Goal: Communication & Community: Share content

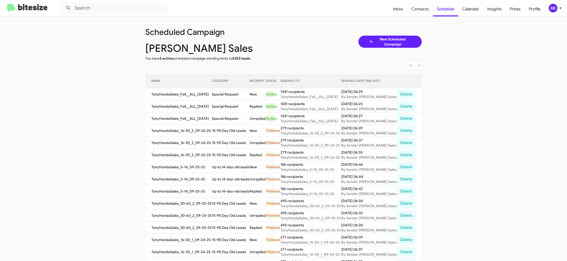
click at [556, 8] on div "BB" at bounding box center [552, 8] width 9 height 9
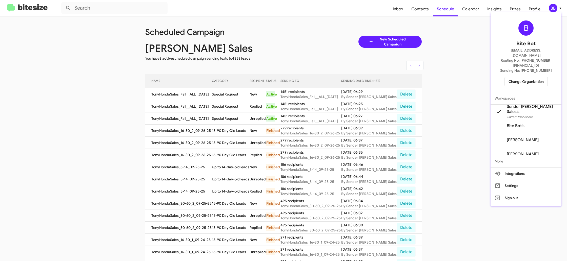
click at [534, 65] on div "B Bite Bot madoka+2@bitesize.co Routing No: +1 (808) 680-7127 Sending No: +1 (8…" at bounding box center [525, 53] width 71 height 78
click at [525, 77] on span "Change Organization" at bounding box center [525, 81] width 35 height 9
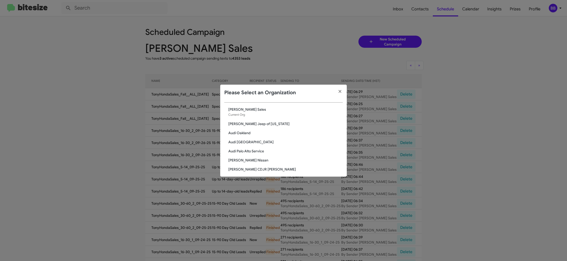
click at [250, 102] on div "Search" at bounding box center [283, 98] width 118 height 10
type input "bal"
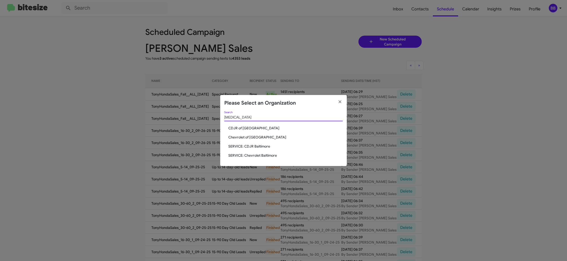
click at [248, 138] on span "Chevrolet of Baltimore" at bounding box center [285, 137] width 114 height 5
click at [248, 138] on span "Chevrolet of [GEOGRAPHIC_DATA]" at bounding box center [285, 137] width 114 height 5
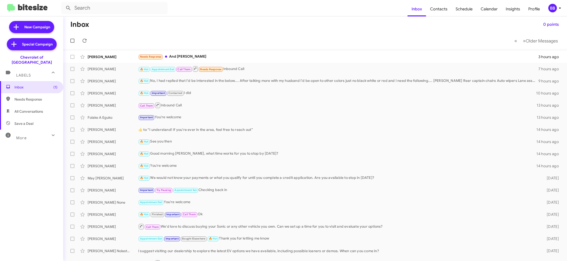
drag, startPoint x: 555, startPoint y: 10, endPoint x: 550, endPoint y: 10, distance: 4.6
click at [554, 9] on div "BB" at bounding box center [552, 8] width 9 height 9
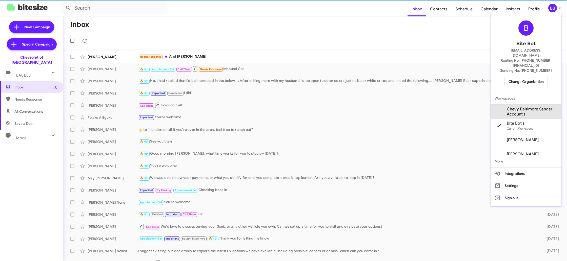
drag, startPoint x: 525, startPoint y: 102, endPoint x: 484, endPoint y: 27, distance: 85.8
click at [525, 107] on span "Chevy Baltimore Sender Account's" at bounding box center [531, 112] width 51 height 10
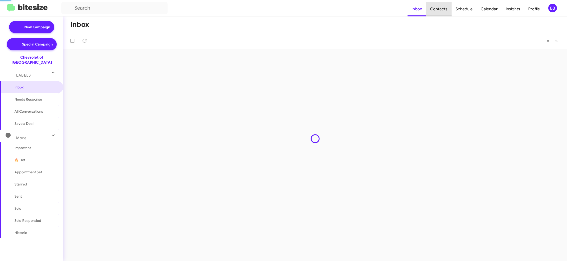
click at [441, 9] on span "Contacts" at bounding box center [439, 9] width 26 height 15
type input "in:groups"
click at [442, 8] on span "Contacts" at bounding box center [439, 9] width 26 height 15
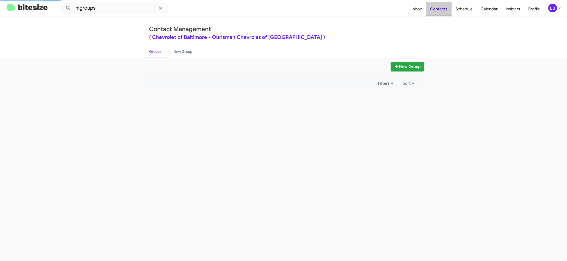
click at [442, 8] on span "Contacts" at bounding box center [439, 9] width 26 height 15
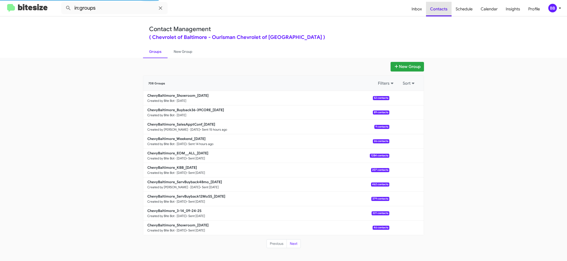
click at [552, 7] on div "BB" at bounding box center [552, 8] width 9 height 9
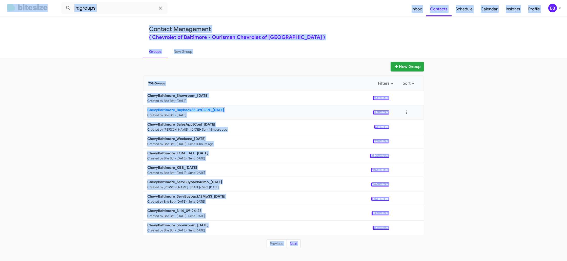
click at [188, 111] on b "ChevyBaltimore_Buyback36-39CORE_09-30-25" at bounding box center [185, 110] width 77 height 5
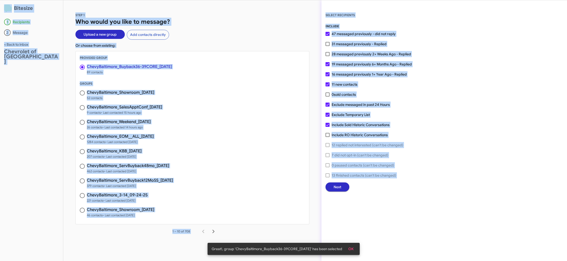
click at [339, 185] on span "Next" at bounding box center [337, 187] width 8 height 9
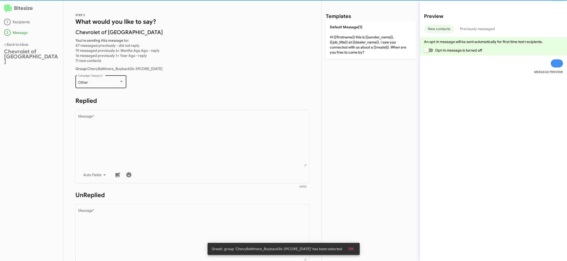
click at [95, 78] on div "Other Campaign Category *" at bounding box center [101, 81] width 46 height 14
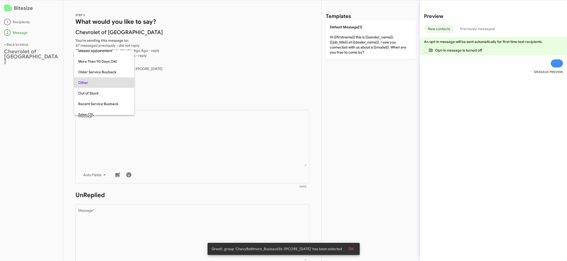
scroll to position [53, 0]
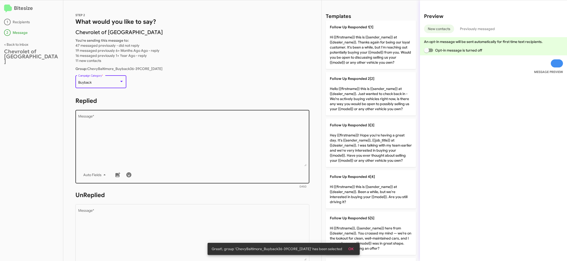
drag, startPoint x: 176, startPoint y: 133, endPoint x: 178, endPoint y: 134, distance: 2.7
click at [177, 133] on textarea "Message *" at bounding box center [192, 141] width 228 height 52
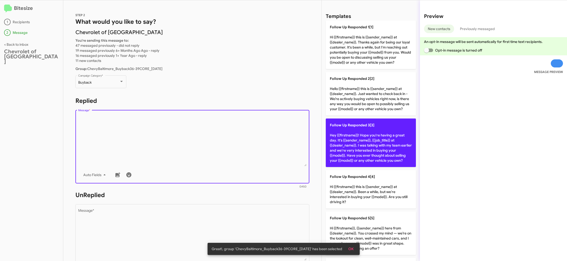
drag, startPoint x: 178, startPoint y: 134, endPoint x: 363, endPoint y: 138, distance: 185.7
click at [182, 131] on textarea "Message *" at bounding box center [192, 141] width 228 height 52
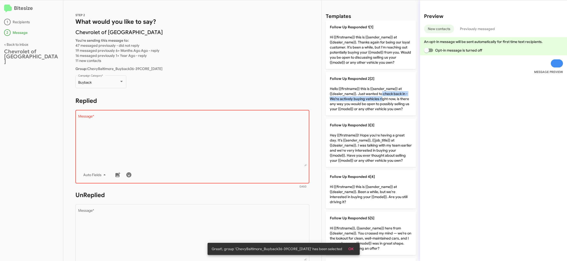
drag, startPoint x: 380, startPoint y: 96, endPoint x: 241, endPoint y: 196, distance: 171.0
click at [379, 96] on p "Follow Up Responded 2[2] Hello {{firstname}} this is {{sender_name}} at {{deale…" at bounding box center [371, 94] width 90 height 44
type textarea "Hello {{firstname}} this is {{sender_name}} at {{dealer_name}}. Just wanted to …"
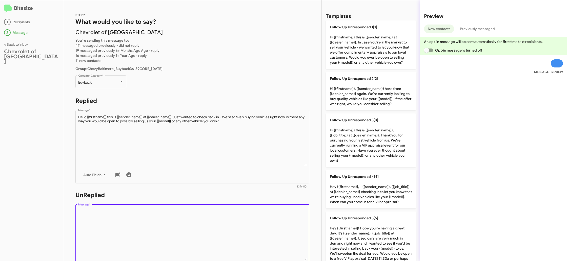
click at [224, 213] on textarea "Message *" at bounding box center [192, 235] width 228 height 52
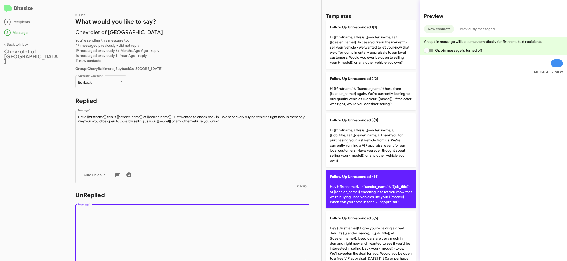
drag, startPoint x: 224, startPoint y: 213, endPoint x: 339, endPoint y: 178, distance: 120.5
click at [232, 208] on div "Drop image here to insert Auto Fields Message *" at bounding box center [192, 240] width 228 height 75
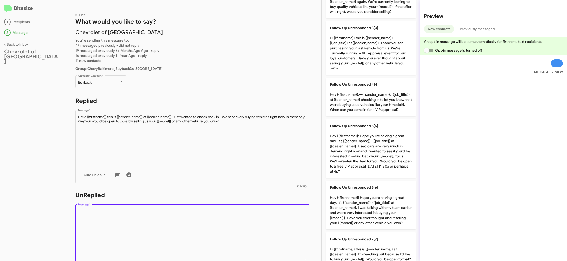
scroll to position [152, 0]
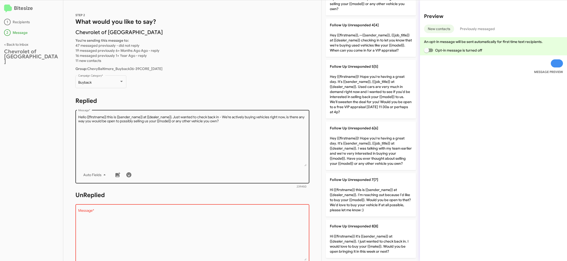
drag, startPoint x: 378, startPoint y: 140, endPoint x: 303, endPoint y: 141, distance: 74.9
click at [376, 140] on p "Follow Up Unresponded 6[6] Hey {{firstname}}! Hope you're having a great day. I…" at bounding box center [371, 146] width 90 height 49
type textarea "Hey {{firstname}}! Hope you're having a great day. It's {{sender_name}}, {{job_…"
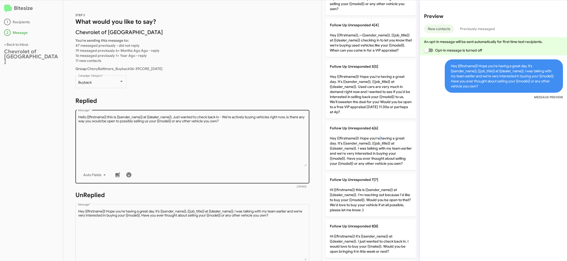
scroll to position [182, 0]
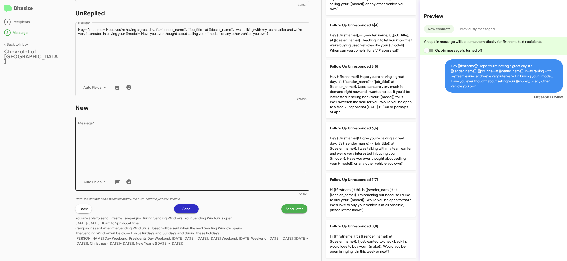
click at [274, 165] on textarea "Message *" at bounding box center [192, 148] width 228 height 52
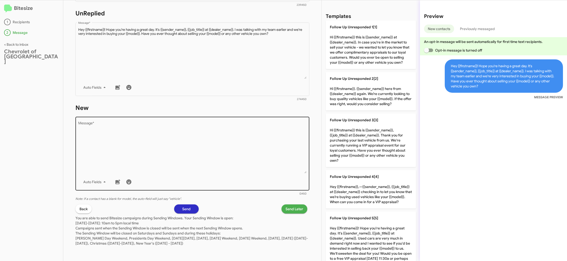
drag, startPoint x: 274, startPoint y: 165, endPoint x: 297, endPoint y: 135, distance: 37.6
click at [285, 148] on textarea "Message *" at bounding box center [192, 148] width 228 height 52
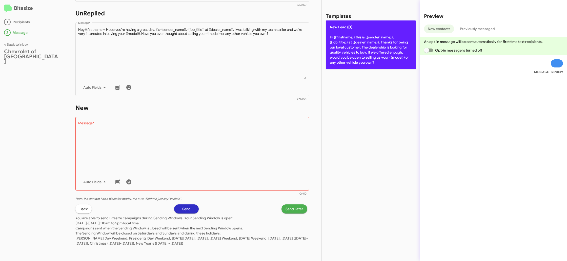
drag, startPoint x: 355, startPoint y: 61, endPoint x: 298, endPoint y: 163, distance: 116.3
click at [355, 62] on p "New Leads[1] Hi {{firstname}} this is {{sender_name}}, {{job_title}} at {{deale…" at bounding box center [371, 44] width 90 height 49
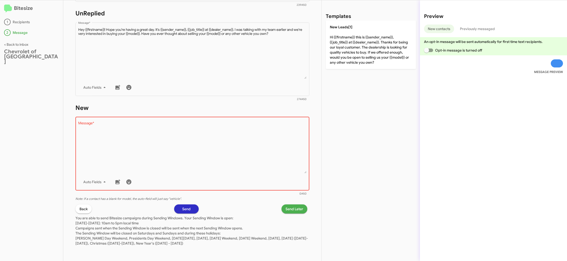
type textarea "Hi {{firstname}} this is {{sender_name}}, {{job_title}} at {{dealer_name}}. Tha…"
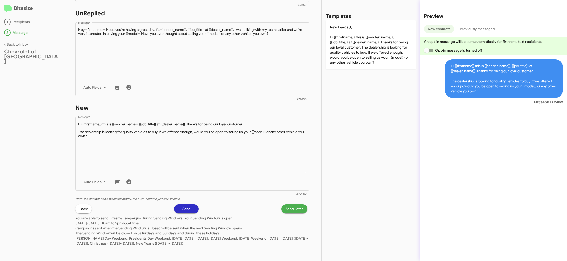
click at [291, 205] on div "STEP 2 What would you like to say? Chevrolet of Baltimore You're sending this m…" at bounding box center [192, 130] width 258 height 261
click at [294, 208] on span "Send Later" at bounding box center [294, 209] width 18 height 9
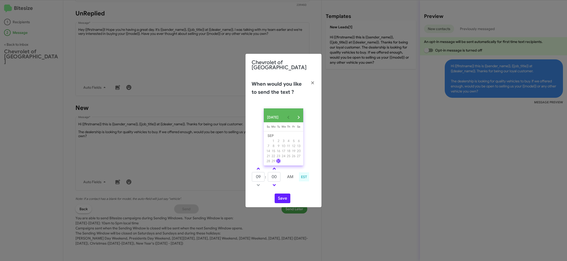
drag, startPoint x: 256, startPoint y: 167, endPoint x: 273, endPoint y: 173, distance: 18.2
click at [256, 167] on link at bounding box center [258, 169] width 9 height 6
type input "10"
click at [275, 174] on input "00" at bounding box center [274, 177] width 13 height 10
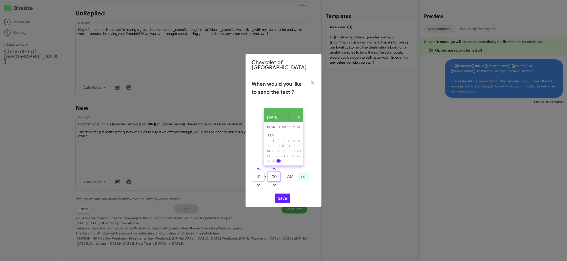
click at [275, 174] on input "00" at bounding box center [274, 177] width 13 height 10
type input "31"
drag, startPoint x: 288, startPoint y: 182, endPoint x: 281, endPoint y: 196, distance: 14.9
click at [286, 187] on td at bounding box center [289, 185] width 13 height 6
click at [281, 197] on button "Save" at bounding box center [282, 199] width 16 height 10
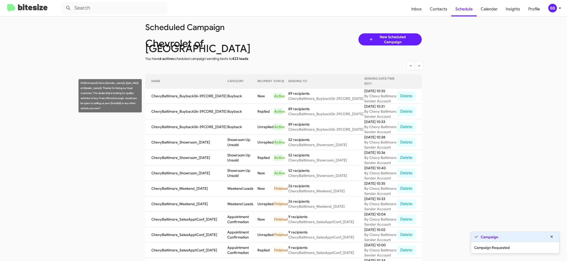
scroll to position [8, 0]
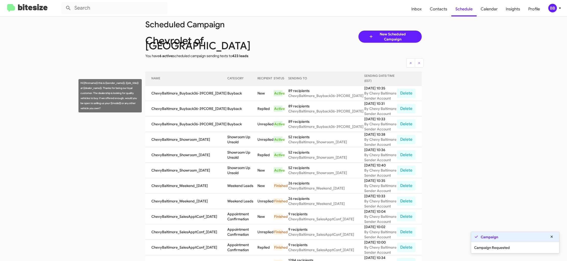
click at [233, 93] on td "Buyback" at bounding box center [242, 93] width 30 height 15
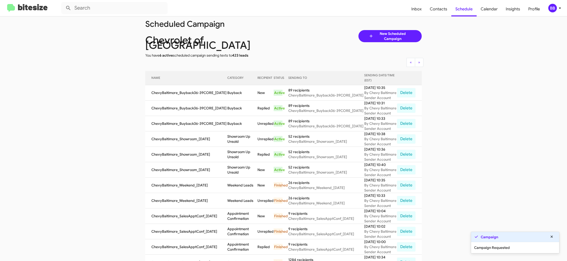
drag, startPoint x: 233, startPoint y: 93, endPoint x: 231, endPoint y: 88, distance: 5.7
click at [233, 92] on td "Buyback" at bounding box center [242, 92] width 30 height 15
click at [232, 88] on td "Buyback" at bounding box center [242, 92] width 30 height 15
drag, startPoint x: 232, startPoint y: 88, endPoint x: 230, endPoint y: 82, distance: 6.0
click at [232, 88] on td "Buyback" at bounding box center [242, 92] width 30 height 15
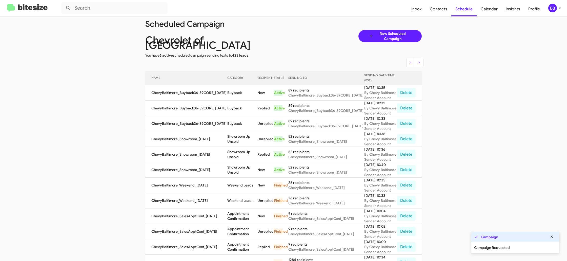
copy td "Buyback"
drag, startPoint x: 553, startPoint y: 8, endPoint x: 551, endPoint y: 9, distance: 2.7
click at [552, 9] on div "BB" at bounding box center [552, 8] width 9 height 9
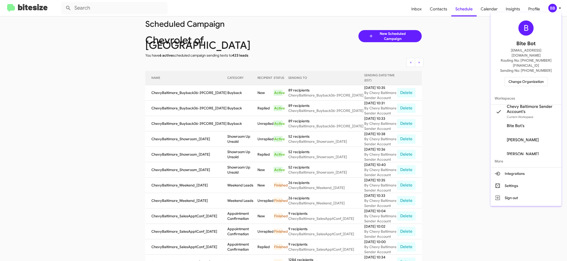
click at [524, 77] on span "Change Organization" at bounding box center [525, 81] width 35 height 9
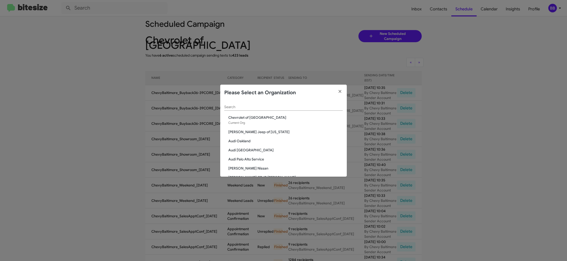
click at [236, 107] on input "Search" at bounding box center [283, 107] width 118 height 4
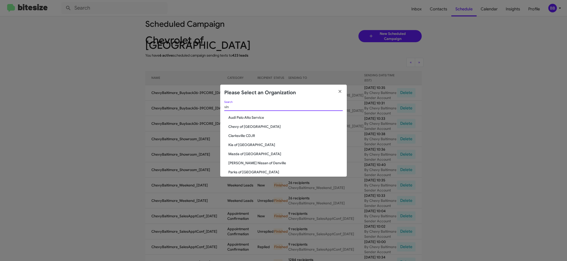
type input "vin"
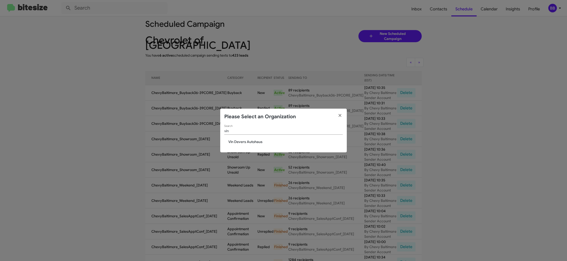
click at [246, 142] on span "Vin Devers Autohaus" at bounding box center [285, 141] width 114 height 5
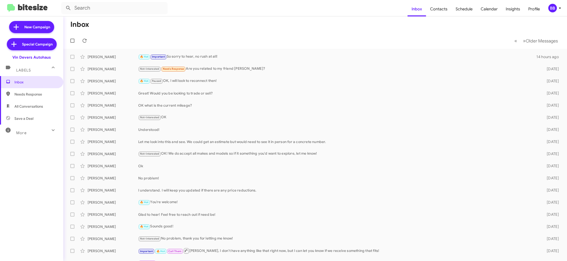
drag, startPoint x: 549, startPoint y: 7, endPoint x: 548, endPoint y: 10, distance: 3.4
click at [549, 9] on div "BB" at bounding box center [552, 8] width 9 height 9
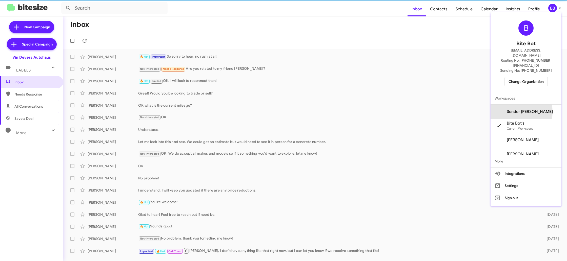
drag, startPoint x: 516, startPoint y: 102, endPoint x: 491, endPoint y: 45, distance: 62.4
click at [516, 105] on span "Sender Vin Devers's" at bounding box center [525, 112] width 71 height 14
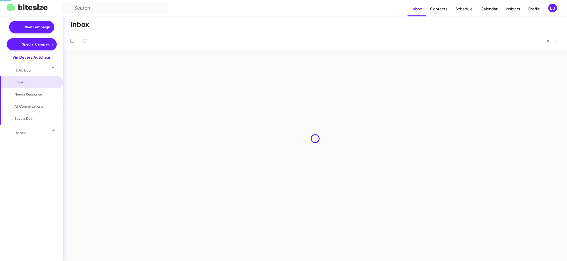
click at [443, 11] on span "Contacts" at bounding box center [439, 9] width 26 height 15
drag, startPoint x: 0, startPoint y: 0, endPoint x: 412, endPoint y: 5, distance: 412.3
click at [443, 11] on span "Contacts" at bounding box center [439, 9] width 26 height 15
type input "in:groups"
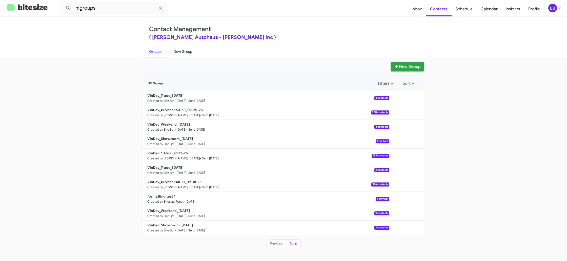
click at [188, 54] on link "New Group" at bounding box center [182, 51] width 31 height 13
drag, startPoint x: 188, startPoint y: 54, endPoint x: 185, endPoint y: 47, distance: 7.9
click at [188, 54] on link "New Group" at bounding box center [182, 51] width 31 height 13
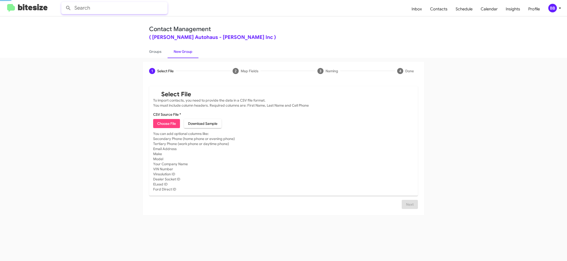
click at [137, 8] on input "text" at bounding box center [114, 8] width 106 height 12
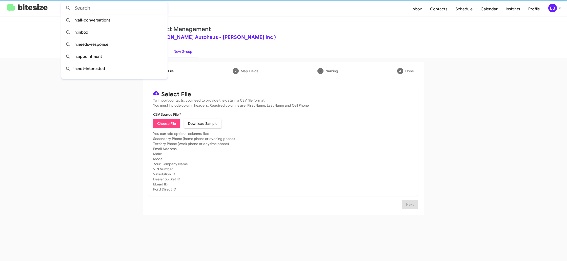
drag, startPoint x: 218, startPoint y: 51, endPoint x: 203, endPoint y: 50, distance: 14.2
click at [208, 50] on ul "Groups New Group" at bounding box center [283, 51] width 281 height 13
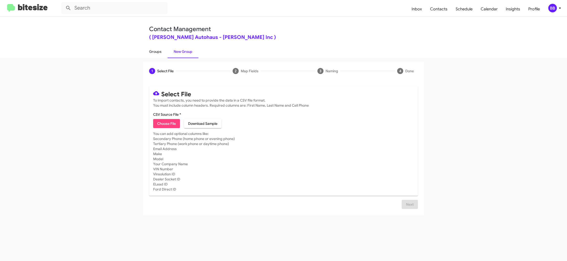
click at [149, 53] on link "Groups" at bounding box center [155, 51] width 25 height 13
drag, startPoint x: 149, startPoint y: 53, endPoint x: 134, endPoint y: 39, distance: 20.6
click at [147, 50] on link "Groups" at bounding box center [155, 51] width 25 height 13
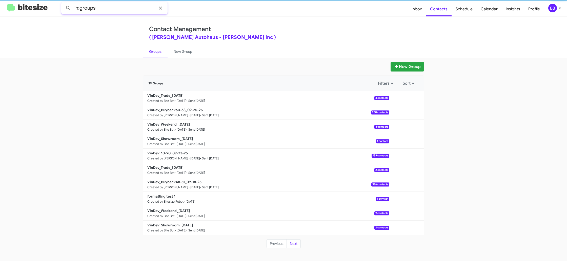
drag, startPoint x: 122, startPoint y: 13, endPoint x: 124, endPoint y: 10, distance: 3.1
click at [122, 12] on input "in:groups" at bounding box center [114, 8] width 106 height 12
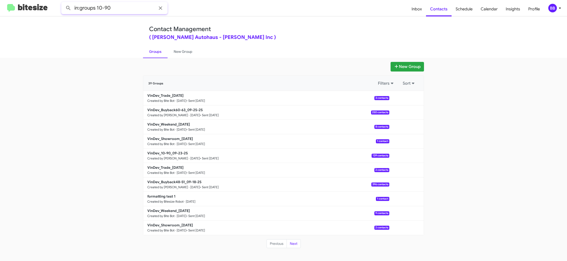
type input "in:groups 10-90"
click at [63, 3] on button at bounding box center [68, 8] width 10 height 10
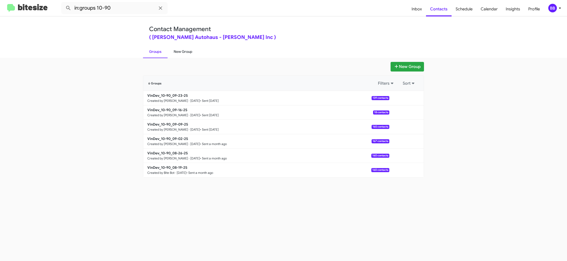
click at [183, 53] on link "New Group" at bounding box center [182, 51] width 31 height 13
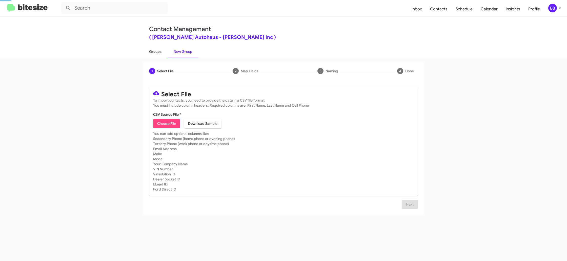
click at [152, 53] on link "Groups" at bounding box center [155, 51] width 25 height 13
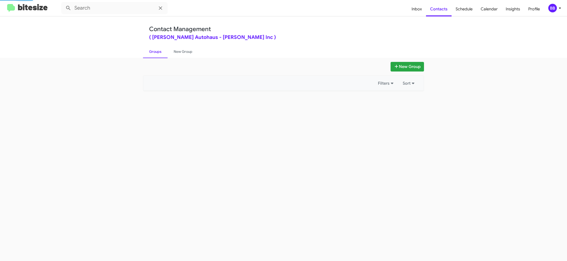
type input "in:groups"
click at [152, 53] on link "Groups" at bounding box center [155, 51] width 25 height 13
click at [152, 52] on link "Groups" at bounding box center [155, 51] width 25 height 13
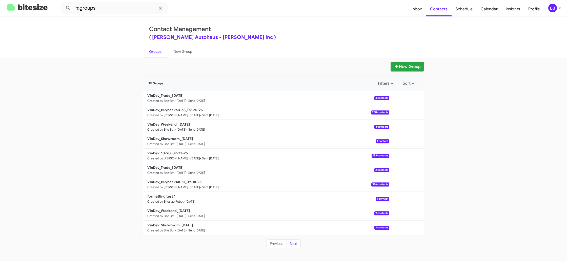
drag, startPoint x: 552, startPoint y: 9, endPoint x: 549, endPoint y: 11, distance: 3.4
click at [552, 9] on div "BB" at bounding box center [552, 8] width 9 height 9
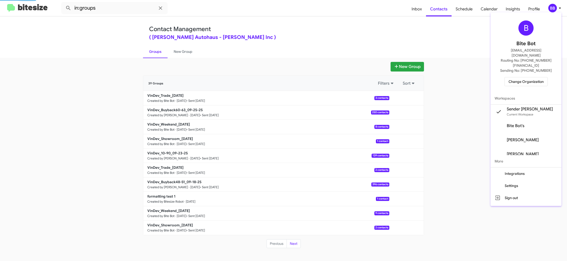
click at [515, 77] on span "Change Organization" at bounding box center [525, 81] width 35 height 9
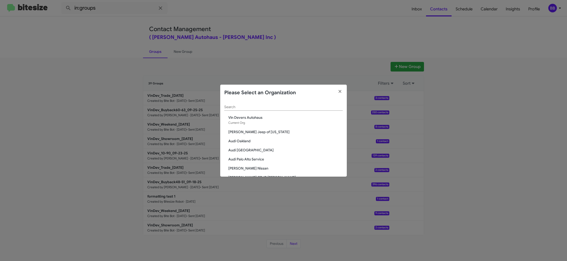
click at [240, 106] on input "Search" at bounding box center [283, 107] width 118 height 4
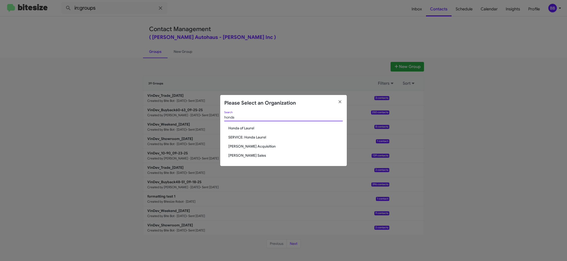
type input "honda"
click at [262, 147] on span "[PERSON_NAME] Acquisition" at bounding box center [285, 146] width 114 height 5
drag, startPoint x: 262, startPoint y: 147, endPoint x: 251, endPoint y: 123, distance: 26.0
click at [262, 146] on span "[PERSON_NAME] Acquisition" at bounding box center [285, 146] width 114 height 5
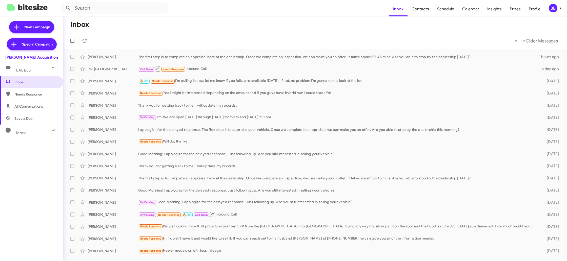
click at [551, 9] on div "BB" at bounding box center [552, 8] width 9 height 9
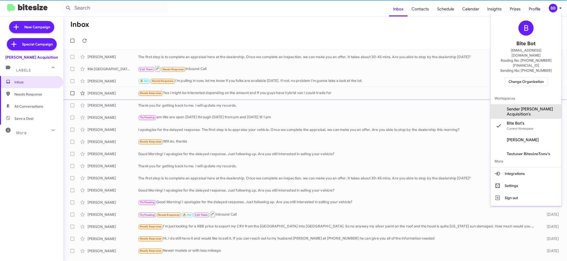
drag, startPoint x: 535, startPoint y: 101, endPoint x: 517, endPoint y: 88, distance: 22.1
click at [535, 107] on span "Sender [PERSON_NAME] Acquisition's" at bounding box center [531, 112] width 51 height 10
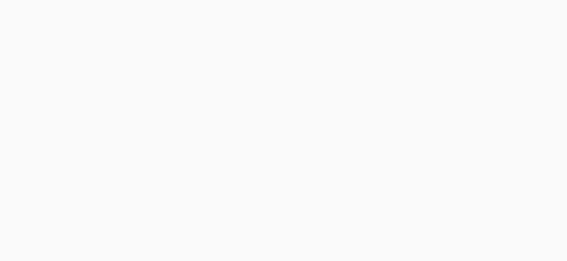
click at [429, 12] on body at bounding box center [283, 130] width 567 height 261
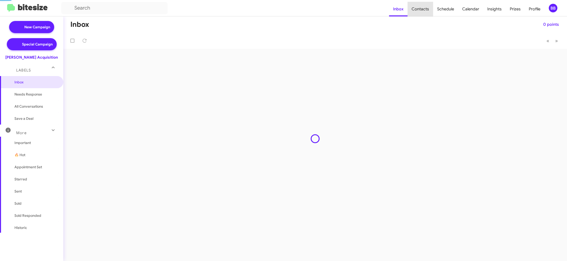
click at [429, 12] on span "Contacts" at bounding box center [420, 9] width 26 height 15
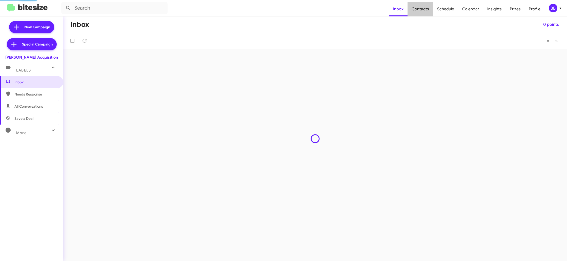
type input "in:groups"
drag, startPoint x: 0, startPoint y: 0, endPoint x: 410, endPoint y: 10, distance: 410.2
click at [428, 12] on span "Contacts" at bounding box center [420, 9] width 26 height 15
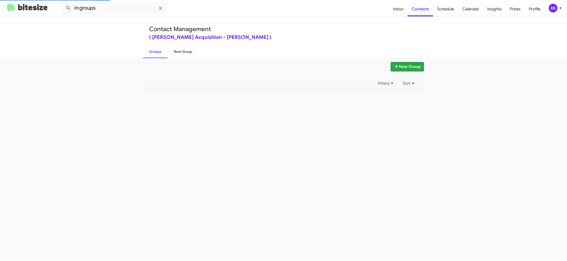
click at [196, 54] on link "New Group" at bounding box center [182, 51] width 31 height 13
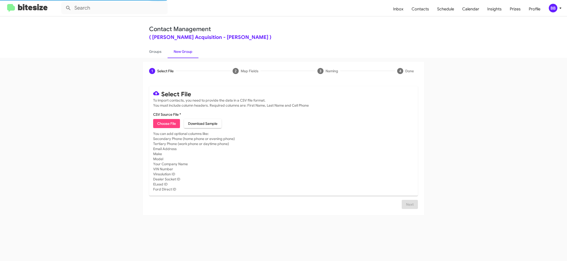
click at [184, 53] on link "New Group" at bounding box center [182, 51] width 31 height 13
click at [181, 53] on link "New Group" at bounding box center [182, 51] width 31 height 13
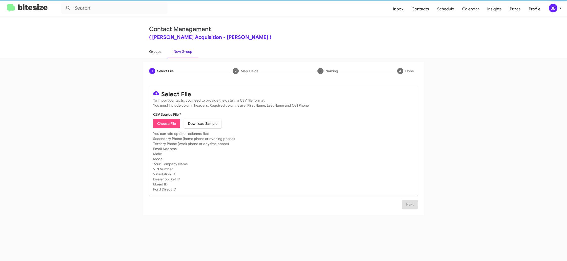
click at [151, 53] on link "Groups" at bounding box center [155, 51] width 25 height 13
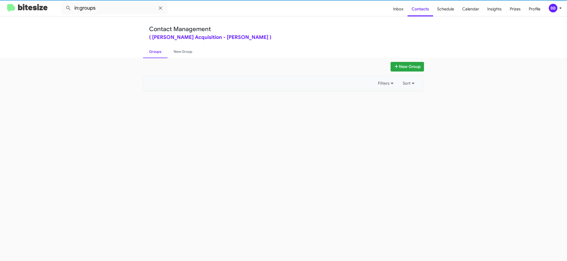
click at [150, 52] on link "Groups" at bounding box center [155, 51] width 25 height 13
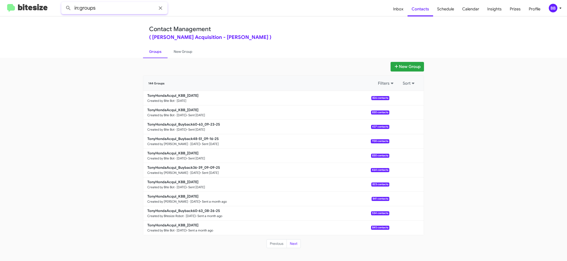
click at [124, 8] on input "in:groups" at bounding box center [114, 8] width 106 height 12
click at [63, 3] on button at bounding box center [68, 8] width 10 height 10
click at [163, 51] on link "Groups" at bounding box center [155, 51] width 25 height 13
type input "in:groups"
click at [162, 50] on link "Groups" at bounding box center [155, 51] width 25 height 13
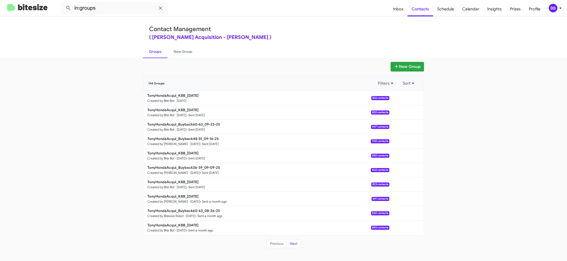
click at [558, 7] on icon at bounding box center [560, 8] width 6 height 6
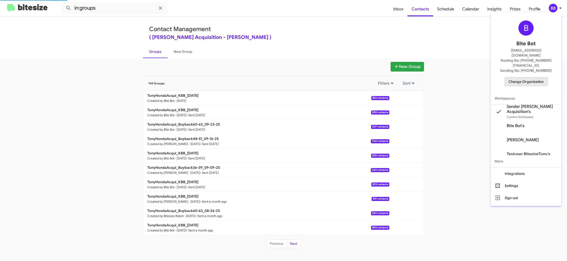
click at [529, 77] on span "Change Organization" at bounding box center [525, 81] width 35 height 9
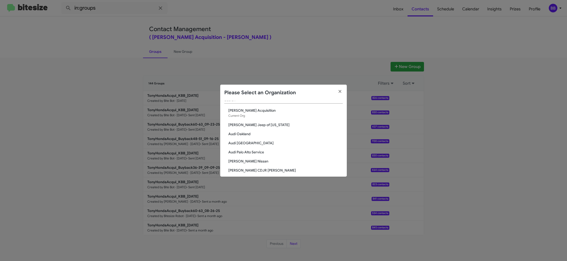
click at [237, 103] on div "Search" at bounding box center [283, 99] width 118 height 10
click at [237, 102] on input "Search" at bounding box center [283, 103] width 118 height 4
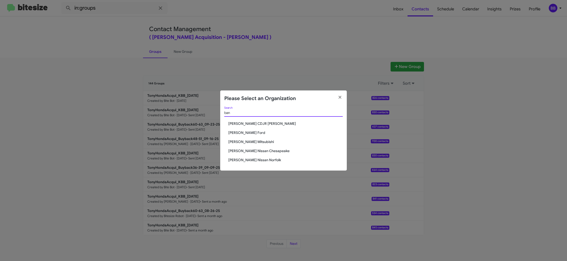
scroll to position [0, 0]
type input "[PERSON_NAME]"
click at [255, 125] on span "[PERSON_NAME] CDJR [PERSON_NAME]" at bounding box center [285, 123] width 114 height 5
click at [254, 124] on span "[PERSON_NAME] CDJR [PERSON_NAME]" at bounding box center [285, 123] width 114 height 5
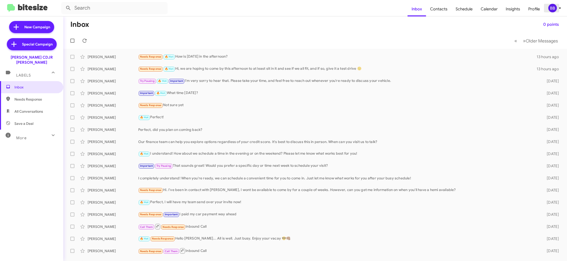
click at [549, 8] on div "BB" at bounding box center [552, 8] width 9 height 9
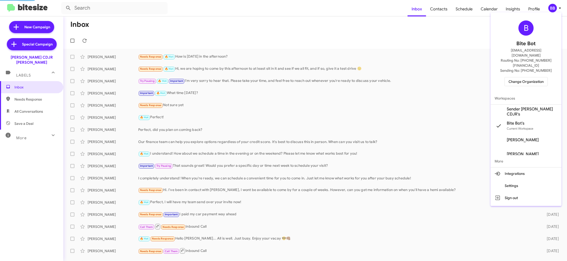
click at [527, 77] on span "Change Organization" at bounding box center [525, 81] width 35 height 9
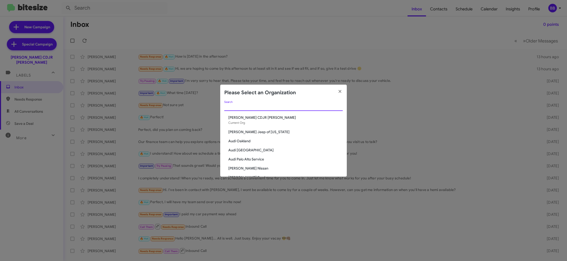
click at [258, 110] on div "Search" at bounding box center [283, 106] width 118 height 10
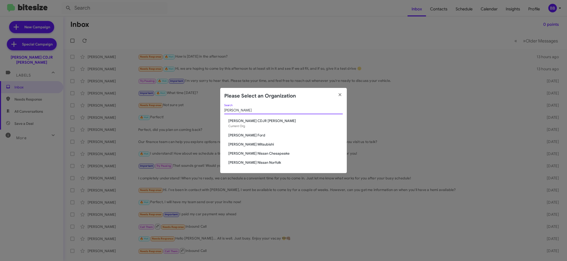
type input "banis"
click at [244, 137] on span "[PERSON_NAME] Ford" at bounding box center [285, 135] width 114 height 5
drag, startPoint x: 244, startPoint y: 137, endPoint x: 250, endPoint y: 116, distance: 21.0
click at [244, 137] on span "[PERSON_NAME] Ford" at bounding box center [285, 135] width 114 height 5
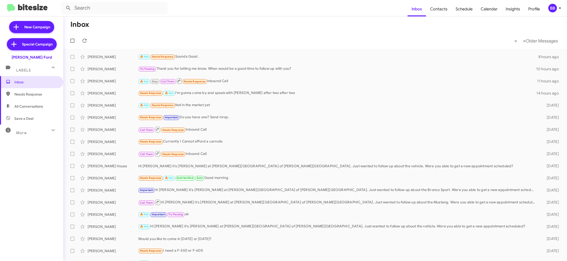
click at [546, 4] on mat-toolbar "Inbox Contacts Schedule Calendar Insights Profile BB" at bounding box center [283, 8] width 567 height 16
click at [549, 9] on div "BB" at bounding box center [552, 8] width 9 height 9
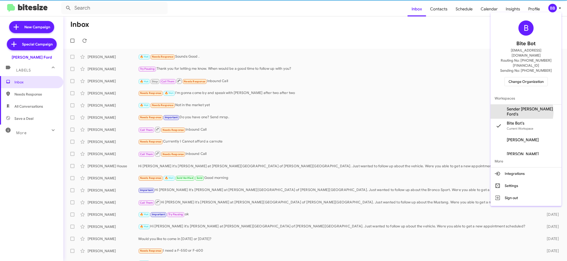
click at [528, 107] on span "Sender [PERSON_NAME] Ford's" at bounding box center [531, 112] width 51 height 10
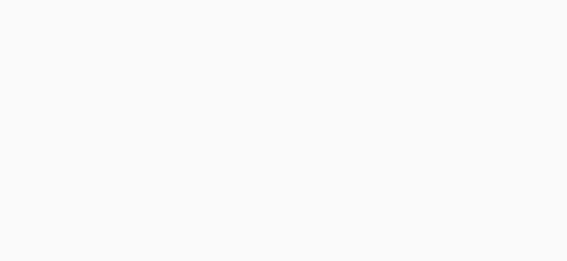
click at [439, 11] on body at bounding box center [283, 130] width 567 height 261
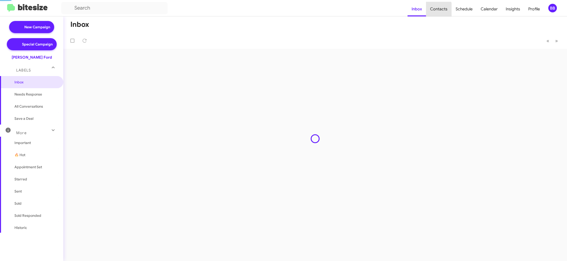
click at [439, 11] on span "Contacts" at bounding box center [439, 9] width 26 height 15
type input "in:groups"
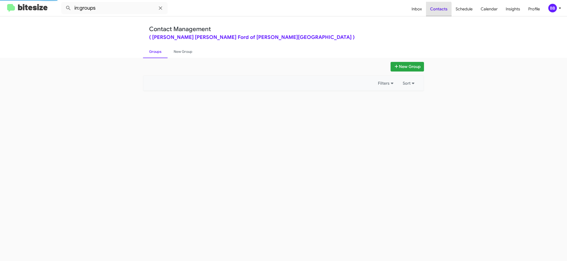
click at [439, 11] on span "Contacts" at bounding box center [439, 9] width 26 height 15
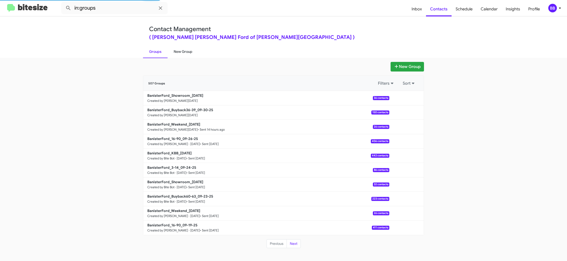
click at [187, 56] on link "New Group" at bounding box center [182, 51] width 31 height 13
click at [187, 55] on link "New Group" at bounding box center [182, 51] width 31 height 13
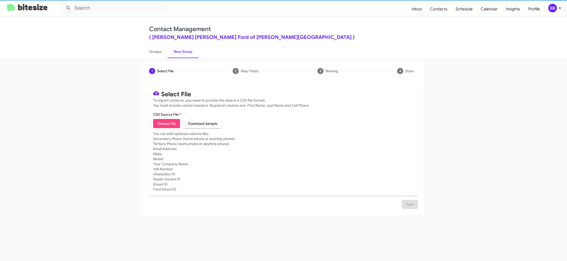
click at [187, 55] on link "New Group" at bounding box center [182, 51] width 31 height 13
drag, startPoint x: 187, startPoint y: 55, endPoint x: 148, endPoint y: 127, distance: 81.6
click at [187, 55] on link "New Group" at bounding box center [182, 51] width 31 height 13
click at [162, 124] on span "Choose File" at bounding box center [166, 123] width 19 height 9
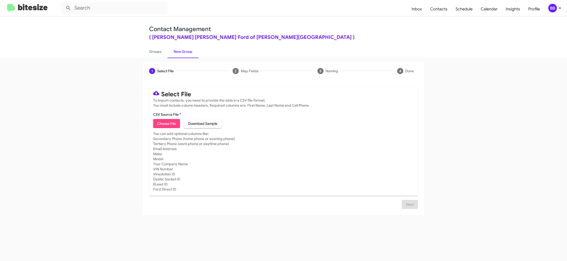
type input "BanisterFord_EOM__ALL_09-30-25"
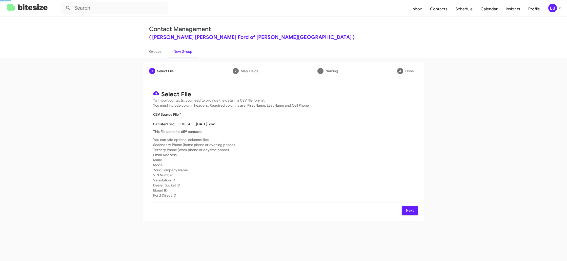
click at [303, 126] on div "BanisterFord_EOM__ALL_09-30-25 .csv" at bounding box center [283, 124] width 261 height 10
click at [414, 206] on div "Select File To import contacts, you need to provide the data in a CSV file form…" at bounding box center [283, 150] width 269 height 129
click at [414, 211] on button "Next" at bounding box center [409, 210] width 16 height 9
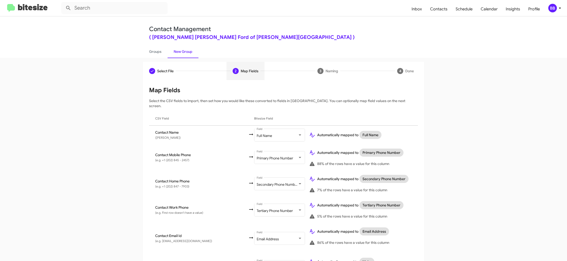
scroll to position [207, 0]
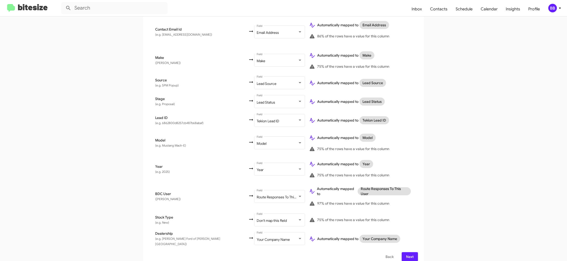
click at [553, 8] on div "BB" at bounding box center [552, 8] width 9 height 9
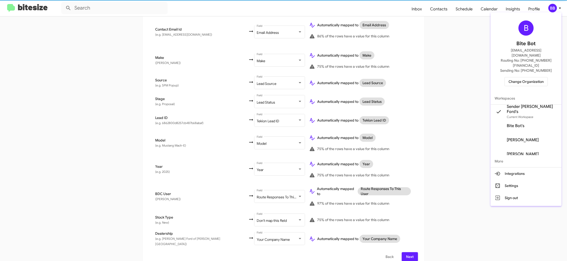
click at [553, 8] on div at bounding box center [283, 130] width 567 height 261
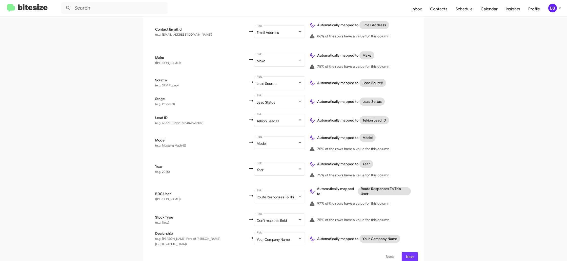
click at [413, 252] on span "Next" at bounding box center [409, 256] width 8 height 9
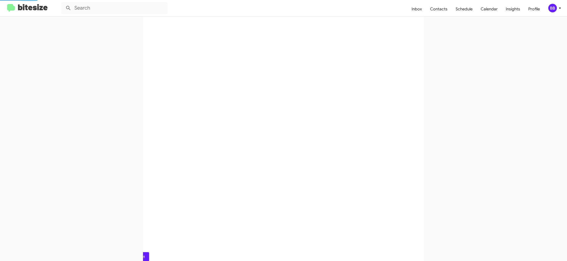
scroll to position [0, 0]
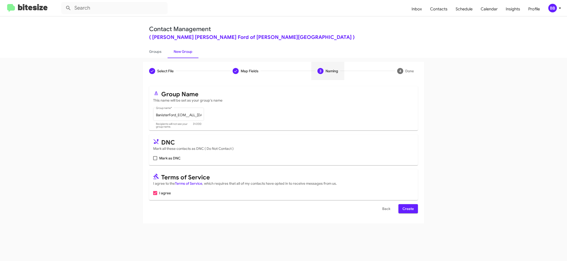
click at [410, 208] on span "Create" at bounding box center [407, 208] width 11 height 9
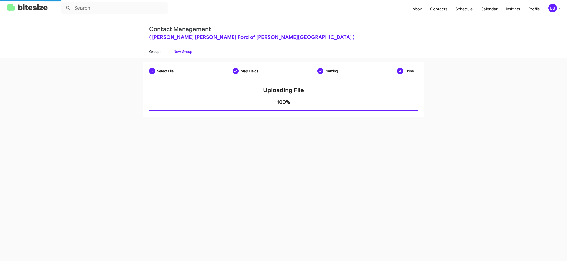
click at [158, 53] on link "Groups" at bounding box center [155, 51] width 25 height 13
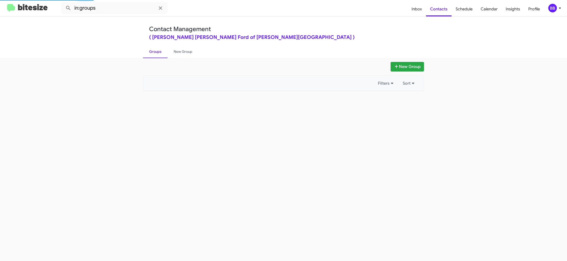
click at [158, 53] on link "Groups" at bounding box center [155, 51] width 25 height 13
click at [158, 52] on link "Groups" at bounding box center [155, 51] width 25 height 13
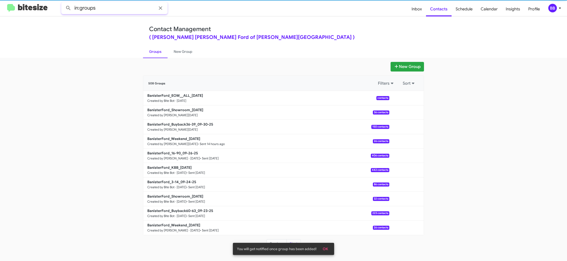
click at [120, 7] on input "in:groups" at bounding box center [114, 8] width 106 height 12
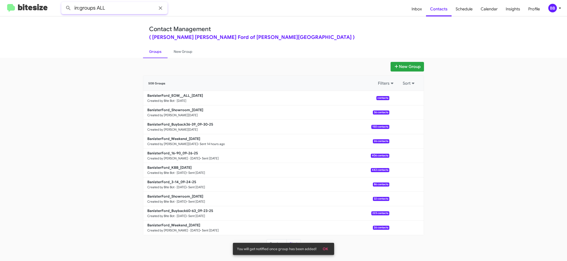
type input "in:groups ALL"
click at [63, 3] on button at bounding box center [68, 8] width 10 height 10
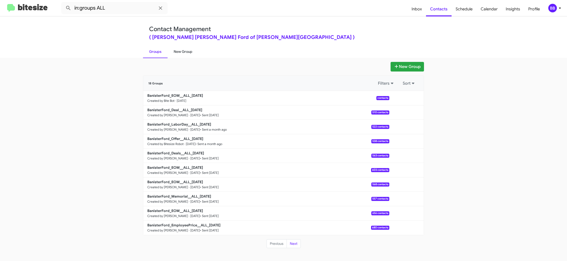
click at [177, 53] on link "New Group" at bounding box center [182, 51] width 31 height 13
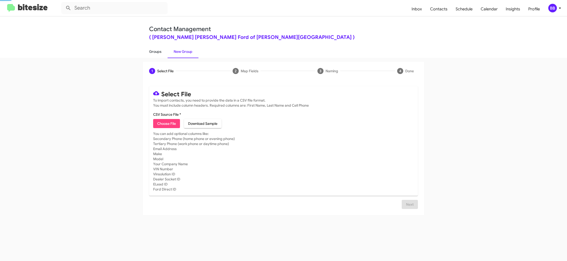
click at [159, 52] on link "Groups" at bounding box center [155, 51] width 25 height 13
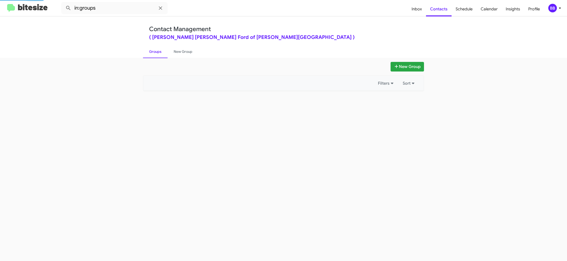
click at [159, 52] on link "Groups" at bounding box center [155, 51] width 25 height 13
click at [130, 10] on input "in:groups" at bounding box center [114, 8] width 106 height 12
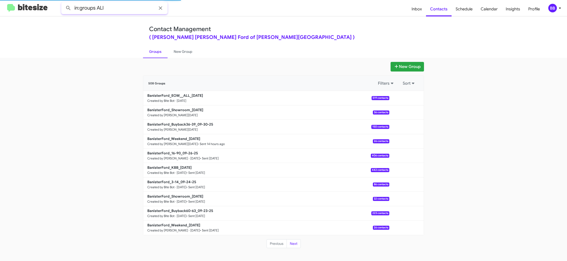
type input "in:groups ALl"
click at [63, 3] on button at bounding box center [68, 8] width 10 height 10
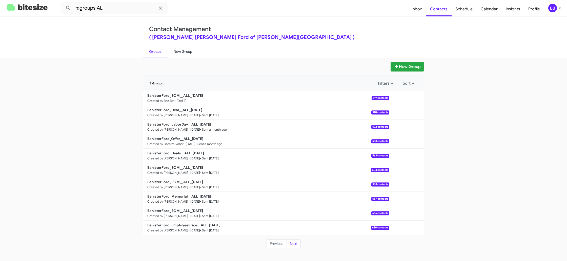
click at [175, 53] on link "New Group" at bounding box center [182, 51] width 31 height 13
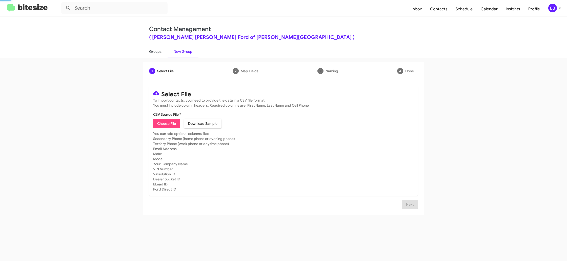
click at [155, 52] on link "Groups" at bounding box center [155, 51] width 25 height 13
type input "in:groups"
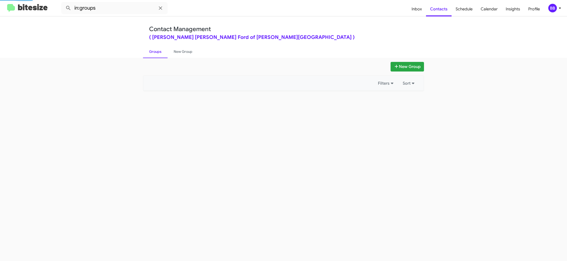
drag, startPoint x: 155, startPoint y: 52, endPoint x: 423, endPoint y: 93, distance: 272.0
click at [155, 52] on link "Groups" at bounding box center [155, 51] width 25 height 13
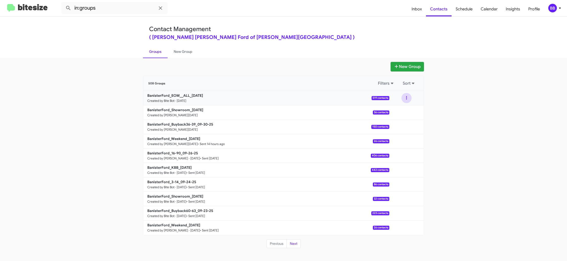
drag, startPoint x: 410, startPoint y: 101, endPoint x: 407, endPoint y: 103, distance: 3.4
click at [409, 101] on button at bounding box center [406, 98] width 10 height 10
click at [405, 110] on button "View contacts" at bounding box center [391, 112] width 40 height 12
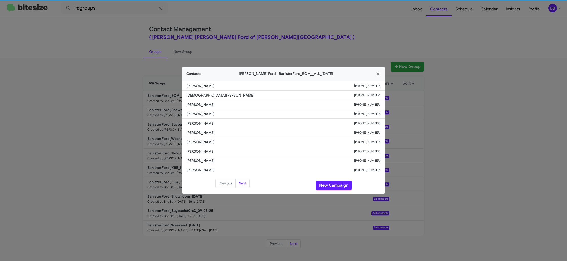
click at [200, 132] on span "Paul Bressler" at bounding box center [270, 132] width 168 height 5
drag, startPoint x: 194, startPoint y: 132, endPoint x: 203, endPoint y: 133, distance: 8.4
click at [199, 132] on span "Paul Bressler" at bounding box center [270, 132] width 168 height 5
drag, startPoint x: 334, startPoint y: 185, endPoint x: 333, endPoint y: 189, distance: 4.5
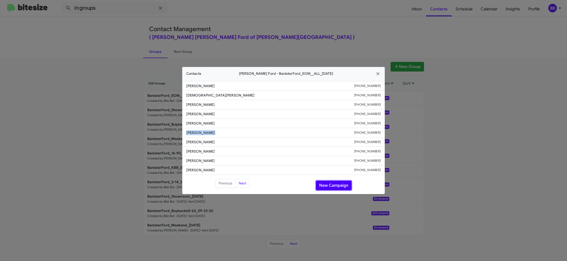
click at [334, 185] on button "New Campaign" at bounding box center [334, 186] width 36 height 10
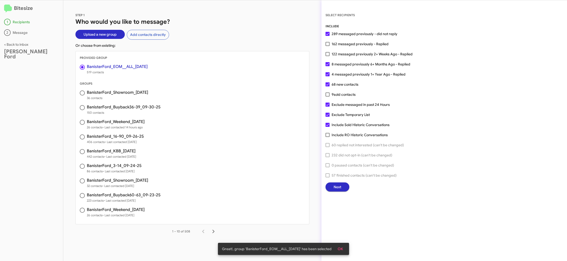
click at [348, 44] on span "162 messaged previously - Replied" at bounding box center [359, 44] width 57 height 6
click at [327, 46] on input "162 messaged previously - Replied" at bounding box center [327, 46] width 0 height 0
checkbox input "true"
drag, startPoint x: 335, startPoint y: 185, endPoint x: 332, endPoint y: 186, distance: 3.1
click at [332, 186] on button "Next" at bounding box center [337, 187] width 24 height 9
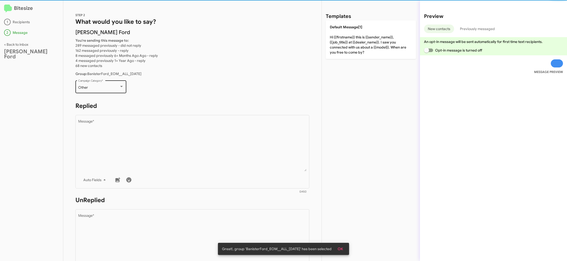
click at [123, 90] on div "Other Campaign Category *" at bounding box center [100, 86] width 51 height 14
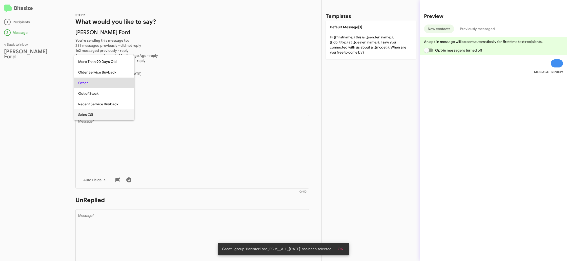
scroll to position [158, 0]
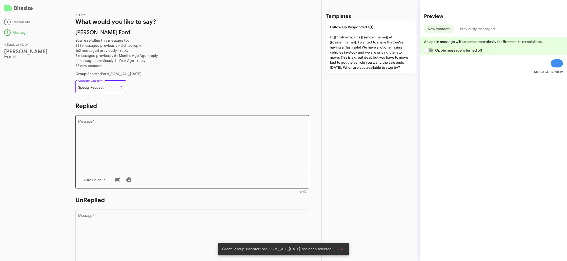
click at [154, 139] on textarea "Message *" at bounding box center [192, 146] width 228 height 52
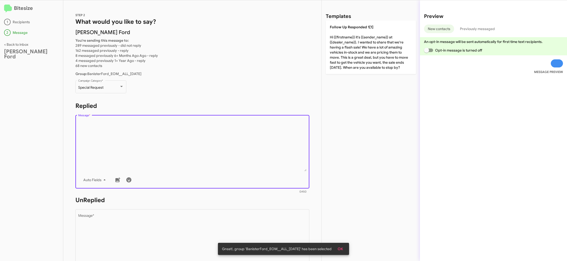
paste textarea ""Hi {{firstname}} it's {{sender_name}} at {{dealer_name}}. NOW through close of…"
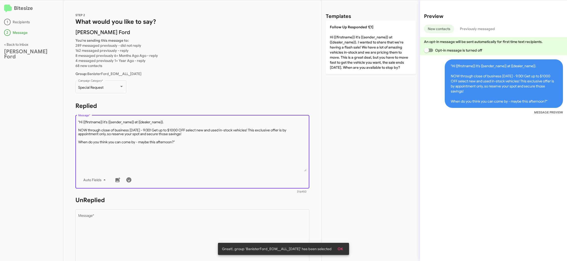
type textarea ""Hi {{firstname}} it's {{sender_name}} at {{dealer_name}}. NOW through close of…"
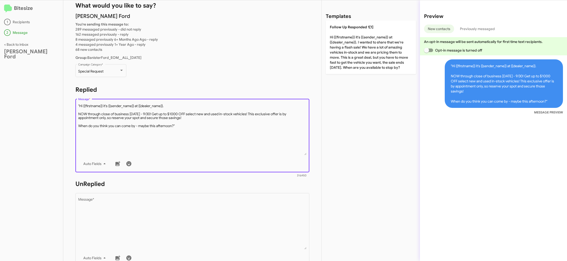
scroll to position [33, 0]
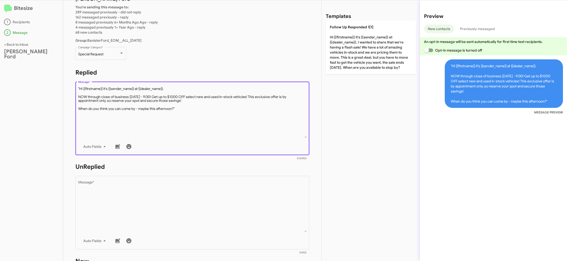
click at [189, 170] on h1 "UnReplied" at bounding box center [192, 167] width 234 height 8
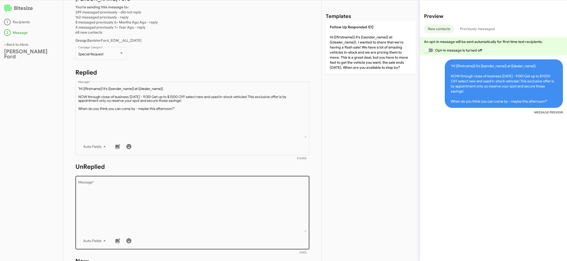
click at [186, 182] on textarea "Message *" at bounding box center [192, 207] width 228 height 52
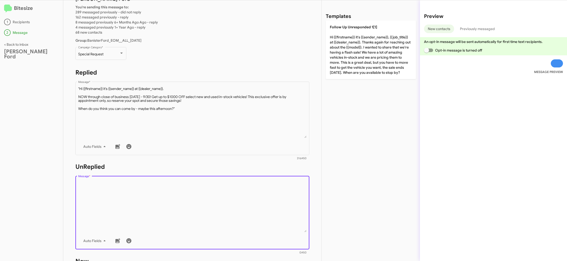
paste textarea ""Hi {{firstname}} it's {{sender_name}}, {{job_title}} at {{dealer_name}}. Thank…"
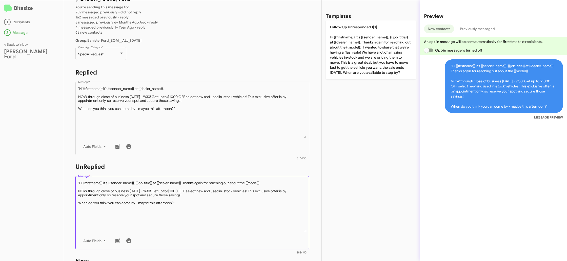
type textarea ""Hi {{firstname}} it's {{sender_name}}, {{job_title}} at {{dealer_name}}. Thank…"
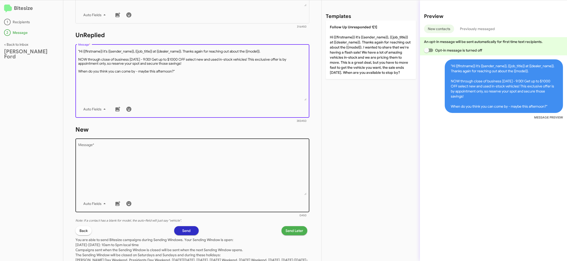
scroll to position [174, 0]
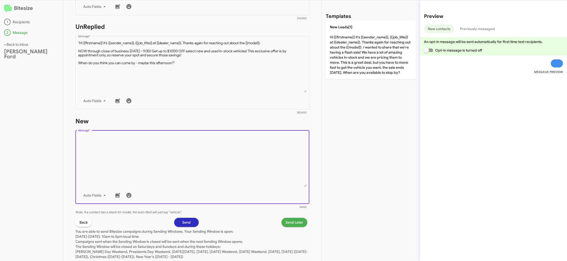
click at [210, 174] on textarea "Message *" at bounding box center [192, 161] width 228 height 52
paste textarea ""Hi {{firstname}} it's {{sender_name}}, {{job_title}} at {{dealer_name}}. Thank…"
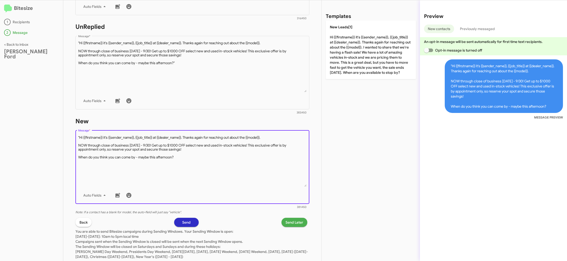
drag, startPoint x: 79, startPoint y: 138, endPoint x: 107, endPoint y: 153, distance: 32.0
click at [79, 138] on textarea "Message *" at bounding box center [192, 161] width 228 height 52
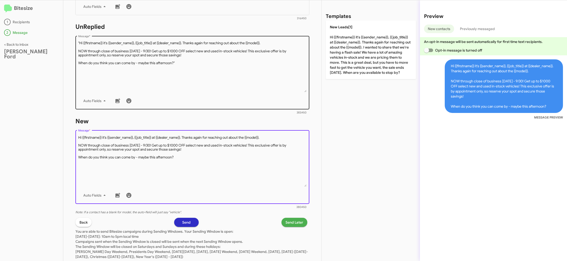
type textarea "Hi {{firstname}} it's {{sender_name}}, {{job_title}} at {{dealer_name}}. Thanks…"
click at [135, 80] on textarea "Message *" at bounding box center [192, 67] width 228 height 52
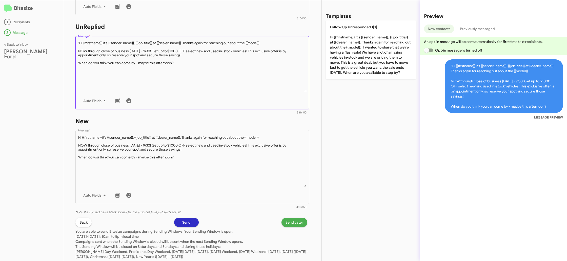
drag, startPoint x: 79, startPoint y: 43, endPoint x: 91, endPoint y: 57, distance: 18.3
click at [79, 43] on textarea "Message *" at bounding box center [192, 67] width 228 height 52
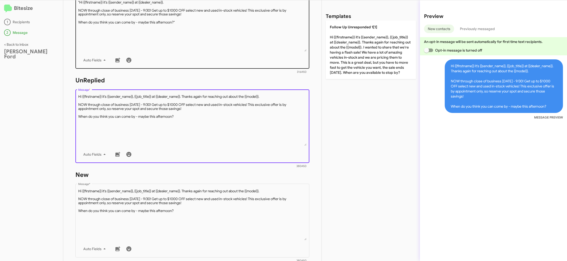
scroll to position [97, 0]
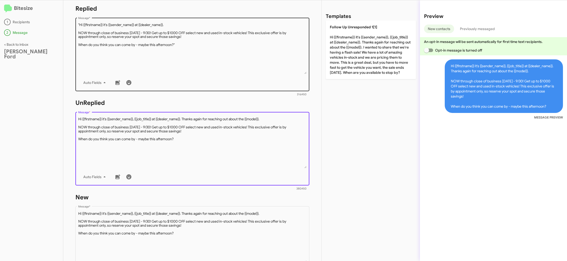
type textarea "Hi {{firstname}} it's {{sender_name}}, {{job_title}} at {{dealer_name}}. Thanks…"
click at [145, 57] on textarea "Message *" at bounding box center [192, 49] width 228 height 52
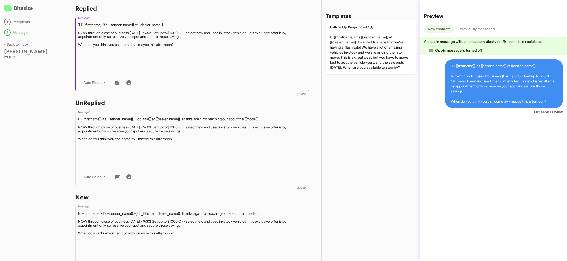
click at [79, 25] on textarea "Message *" at bounding box center [192, 49] width 228 height 52
type textarea "Hi {{firstname}} it's {{sender_name}} at {{dealer_name}}. NOW through close of …"
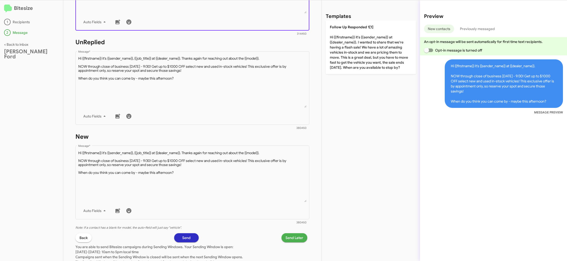
scroll to position [187, 0]
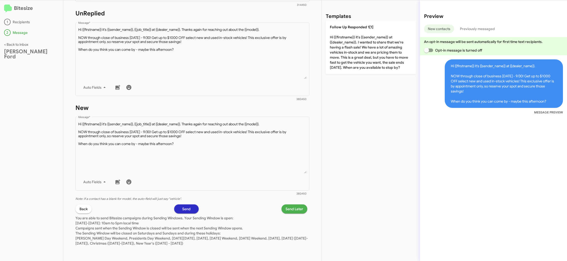
drag, startPoint x: 280, startPoint y: 195, endPoint x: 295, endPoint y: 206, distance: 19.3
click at [282, 197] on div "STEP 2 What would you like to say? Banister Ford You're sending this message to…" at bounding box center [192, 130] width 258 height 261
click at [296, 207] on span "Send Later" at bounding box center [294, 209] width 18 height 9
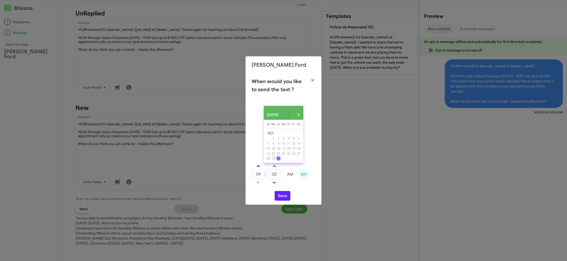
click at [259, 166] on link at bounding box center [258, 166] width 9 height 6
drag, startPoint x: 259, startPoint y: 166, endPoint x: 272, endPoint y: 175, distance: 15.9
click at [258, 166] on link at bounding box center [258, 166] width 9 height 6
type input "11"
click at [273, 169] on link at bounding box center [274, 166] width 9 height 6
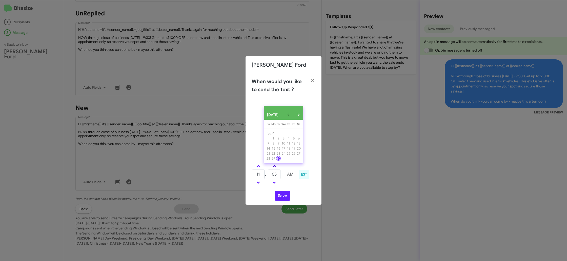
drag, startPoint x: 273, startPoint y: 170, endPoint x: 287, endPoint y: 192, distance: 25.6
click at [273, 169] on link at bounding box center [274, 166] width 9 height 6
type input "10"
click at [283, 198] on button "Save" at bounding box center [282, 196] width 16 height 10
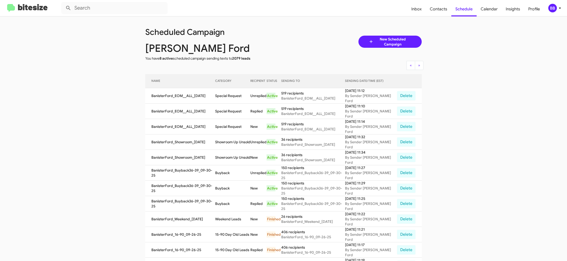
click at [550, 8] on div "BB" at bounding box center [552, 8] width 9 height 9
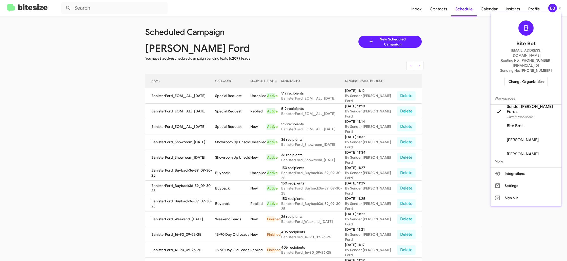
click at [529, 77] on span "Change Organization" at bounding box center [525, 81] width 35 height 9
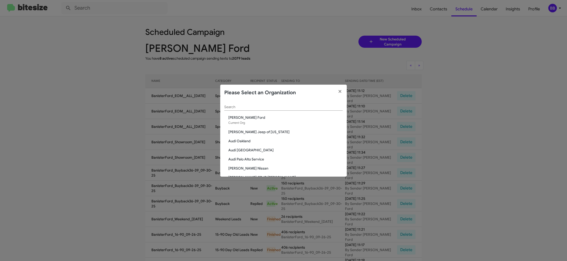
click at [240, 104] on div "Search" at bounding box center [283, 106] width 118 height 10
type input "a"
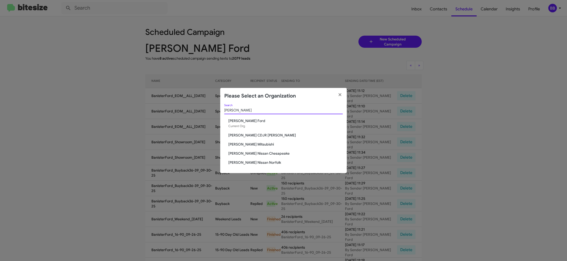
type input "banis"
click at [253, 144] on span "Banister Mitsubishi" at bounding box center [285, 144] width 114 height 5
click at [253, 141] on div "banis Search Banister Ford Current Org Banister CDJR Hampton Banister Mitsubish…" at bounding box center [283, 138] width 126 height 69
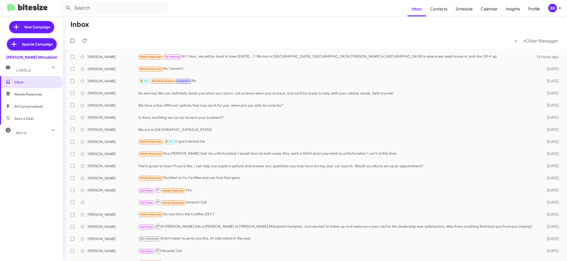
click at [553, 9] on div "BB" at bounding box center [552, 8] width 9 height 9
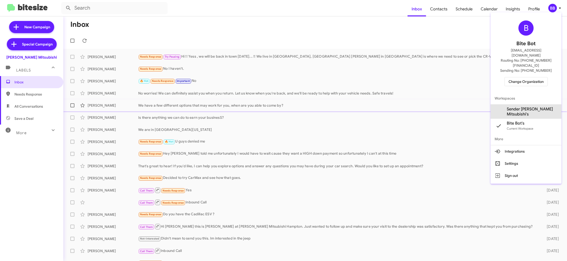
click at [534, 107] on span "Sender Banister Mitsubishi's" at bounding box center [531, 112] width 51 height 10
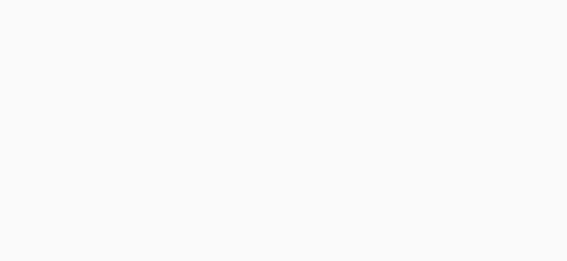
click at [443, 11] on body at bounding box center [283, 130] width 567 height 261
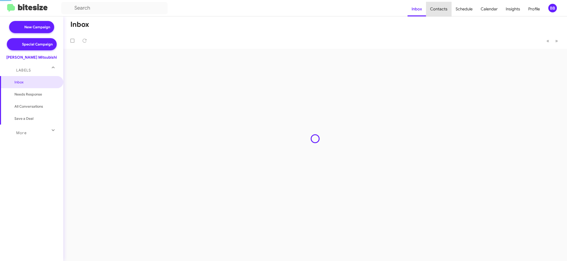
click at [443, 11] on span "Contacts" at bounding box center [439, 9] width 26 height 15
drag, startPoint x: 0, startPoint y: 0, endPoint x: 421, endPoint y: 17, distance: 421.8
click at [441, 11] on span "Contacts" at bounding box center [439, 9] width 26 height 15
type input "in:groups"
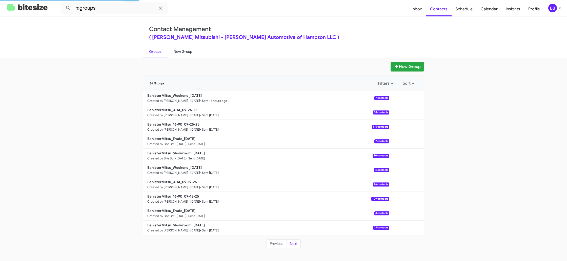
click at [175, 49] on link "New Group" at bounding box center [182, 51] width 31 height 13
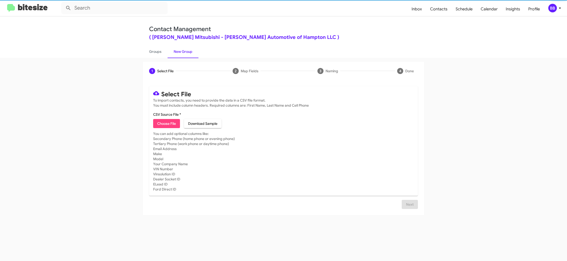
drag, startPoint x: 175, startPoint y: 49, endPoint x: 203, endPoint y: 8, distance: 49.8
click at [178, 46] on link "New Group" at bounding box center [182, 51] width 31 height 13
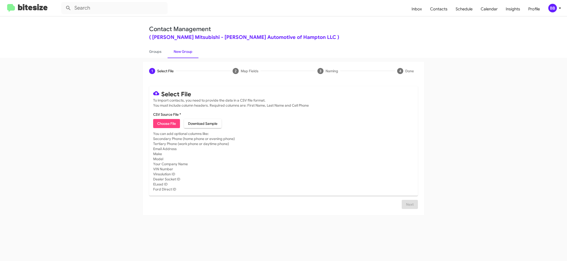
click at [550, 9] on div "BB" at bounding box center [552, 8] width 9 height 9
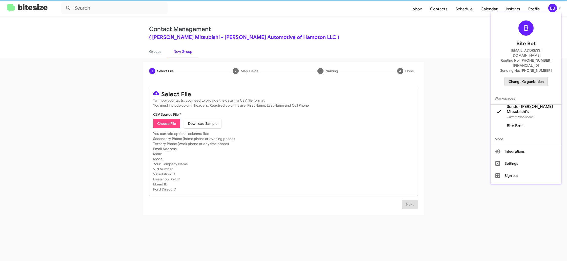
click at [521, 77] on span "Change Organization" at bounding box center [525, 81] width 35 height 9
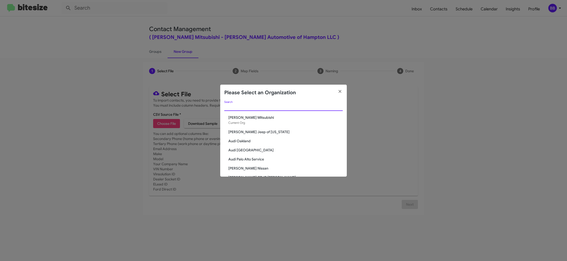
click at [248, 108] on input "Search" at bounding box center [283, 107] width 118 height 4
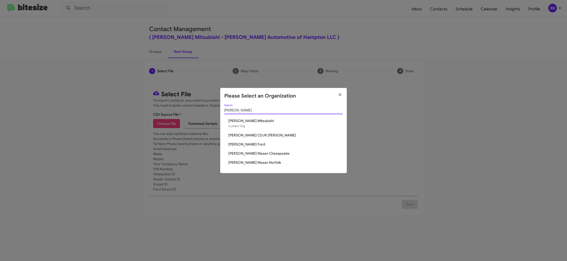
type input "banis"
drag, startPoint x: 261, startPoint y: 132, endPoint x: 261, endPoint y: 136, distance: 4.1
click at [261, 133] on div "banis Search Banister Mitsubishi Current Org Banister CDJR Hampton Banister For…" at bounding box center [283, 138] width 126 height 69
click at [261, 136] on span "[PERSON_NAME] CDJR [PERSON_NAME]" at bounding box center [285, 135] width 114 height 5
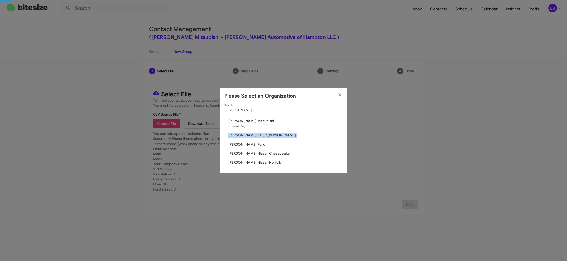
drag, startPoint x: 261, startPoint y: 136, endPoint x: 215, endPoint y: 14, distance: 130.9
click at [262, 134] on span "[PERSON_NAME] CDJR [PERSON_NAME]" at bounding box center [285, 135] width 114 height 5
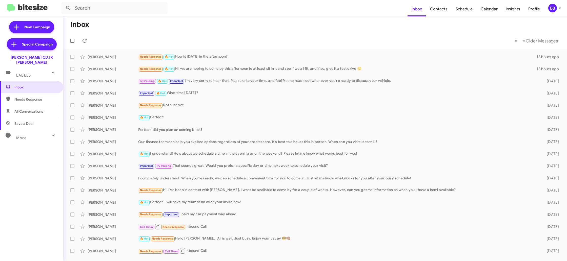
drag, startPoint x: 552, startPoint y: 8, endPoint x: 550, endPoint y: 11, distance: 3.6
click at [552, 9] on div "BB" at bounding box center [552, 8] width 9 height 9
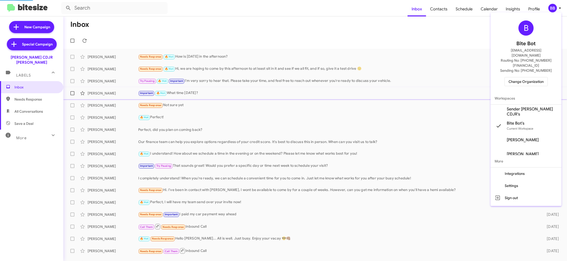
click at [536, 107] on span "Sender Banister CDJR's" at bounding box center [531, 112] width 51 height 10
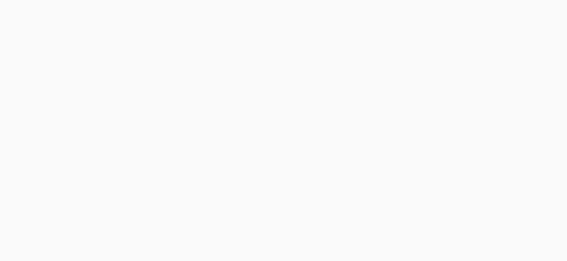
click at [446, 11] on body at bounding box center [283, 130] width 567 height 261
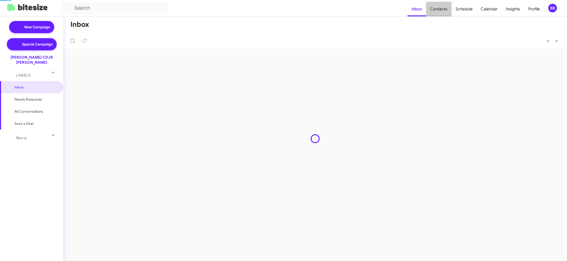
click at [446, 11] on span "Contacts" at bounding box center [439, 9] width 26 height 15
type input "in:groups"
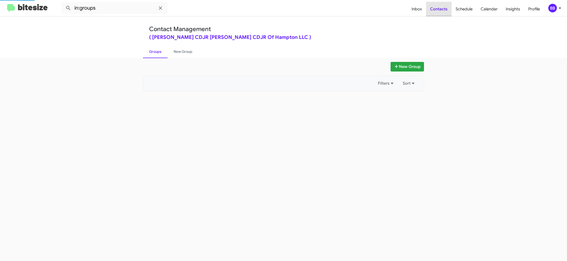
drag, startPoint x: 446, startPoint y: 11, endPoint x: 181, endPoint y: 35, distance: 266.4
click at [446, 11] on span "Contacts" at bounding box center [439, 9] width 26 height 15
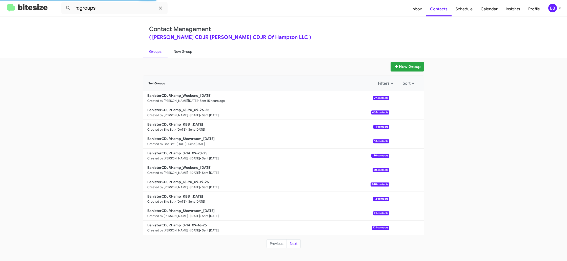
click at [186, 53] on link "New Group" at bounding box center [182, 51] width 31 height 13
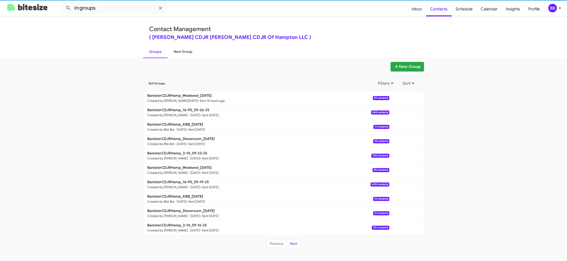
click at [186, 53] on link "New Group" at bounding box center [182, 51] width 31 height 13
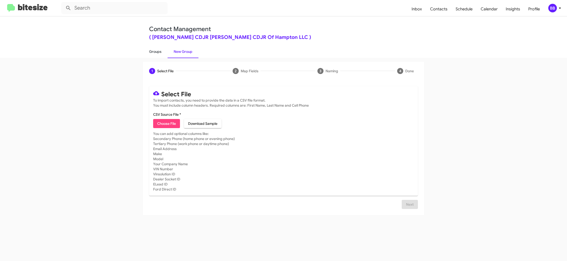
click at [155, 53] on link "Groups" at bounding box center [155, 51] width 25 height 13
type input "in:groups"
drag, startPoint x: 155, startPoint y: 53, endPoint x: 163, endPoint y: 52, distance: 8.4
click at [155, 53] on link "Groups" at bounding box center [155, 51] width 25 height 13
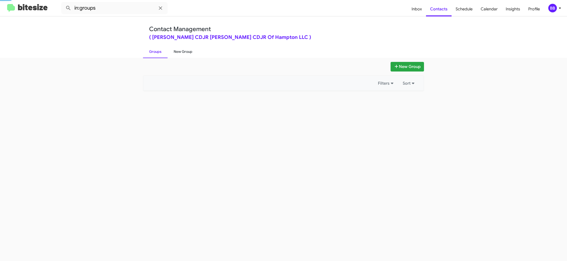
click at [184, 52] on link "New Group" at bounding box center [182, 51] width 31 height 13
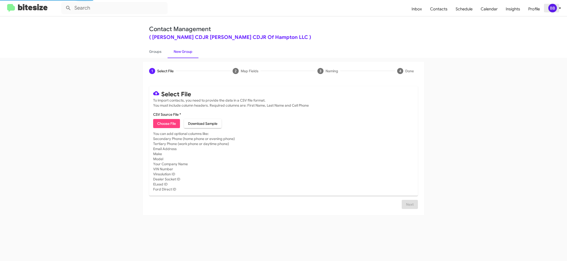
click at [562, 8] on icon at bounding box center [559, 8] width 6 height 6
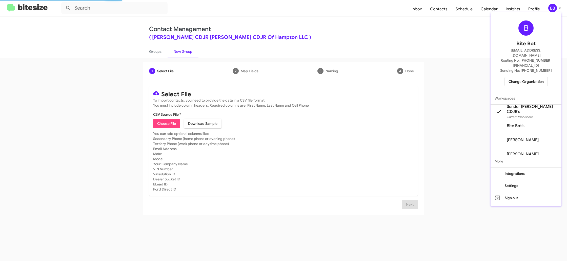
click at [562, 8] on div at bounding box center [283, 130] width 567 height 261
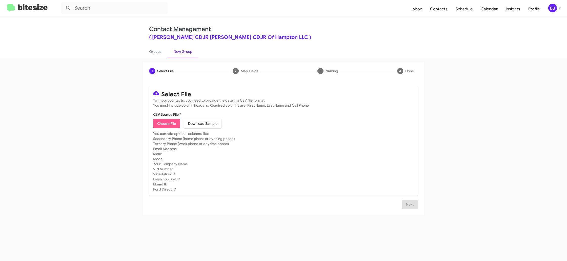
click at [164, 125] on span "Choose File" at bounding box center [166, 123] width 19 height 9
type input "BanisterCDJRHamp_EOM__ALL_09-30-25"
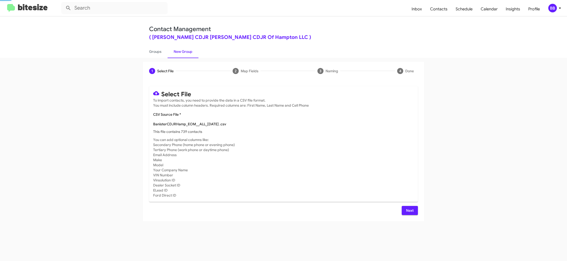
click at [342, 133] on p "This file contains 739 contacts" at bounding box center [283, 131] width 261 height 5
drag, startPoint x: 412, startPoint y: 208, endPoint x: 378, endPoint y: 193, distance: 37.8
click at [412, 209] on span "Next" at bounding box center [409, 210] width 8 height 9
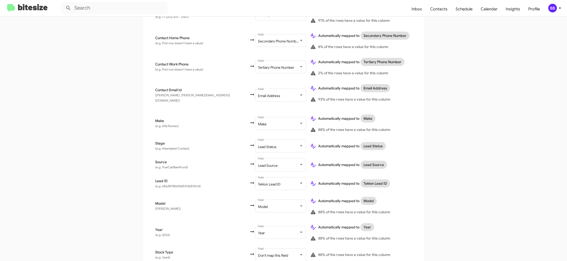
scroll to position [207, 0]
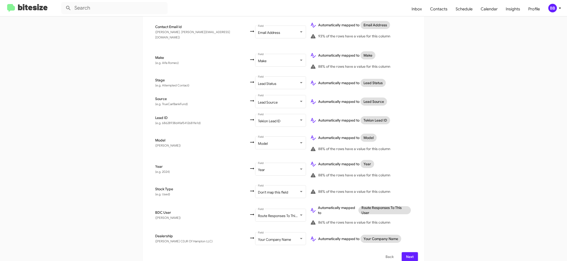
click at [554, 8] on div "BB" at bounding box center [552, 8] width 9 height 9
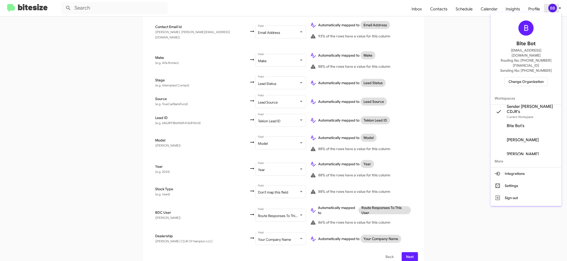
click at [554, 8] on div at bounding box center [283, 130] width 567 height 261
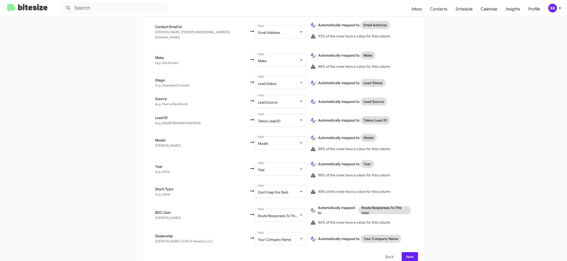
click at [416, 252] on button "Next" at bounding box center [409, 256] width 16 height 9
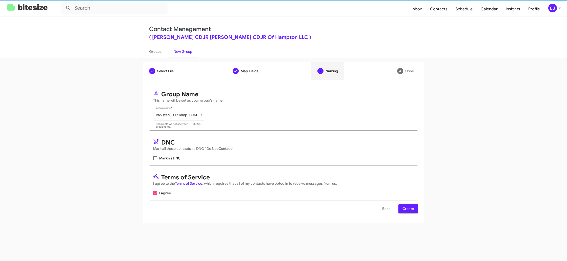
scroll to position [0, 0]
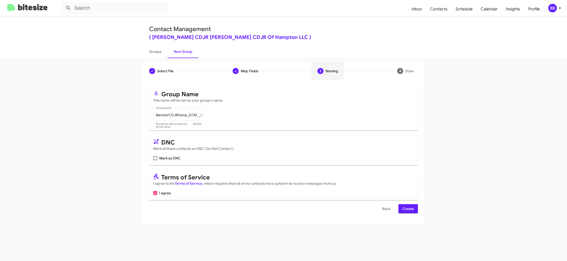
drag, startPoint x: 406, startPoint y: 210, endPoint x: 397, endPoint y: 203, distance: 11.4
click at [406, 210] on span "Create" at bounding box center [407, 208] width 11 height 9
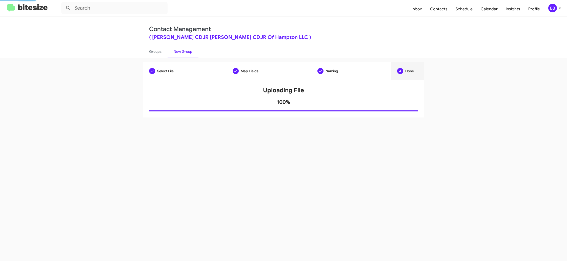
click at [168, 56] on link "New Group" at bounding box center [182, 51] width 31 height 13
click at [165, 56] on link "Groups" at bounding box center [155, 51] width 25 height 13
type input "in:groups"
click at [165, 56] on link "Groups" at bounding box center [155, 51] width 25 height 13
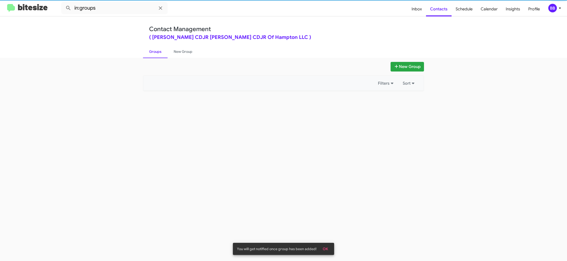
drag, startPoint x: 165, startPoint y: 56, endPoint x: 179, endPoint y: 4, distance: 54.0
click at [164, 45] on link "Groups" at bounding box center [155, 51] width 25 height 13
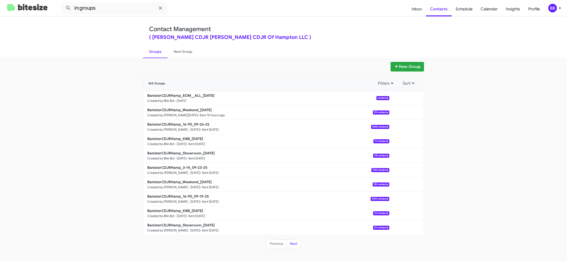
drag, startPoint x: 179, startPoint y: 48, endPoint x: 161, endPoint y: 49, distance: 18.0
click at [179, 48] on link "New Group" at bounding box center [182, 51] width 31 height 13
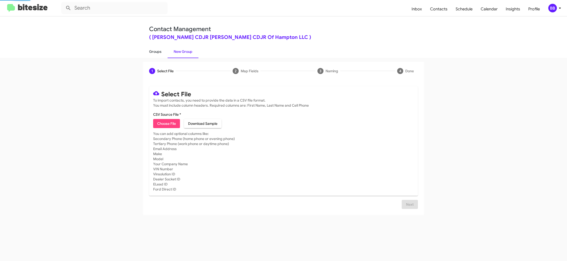
click at [161, 49] on link "Groups" at bounding box center [155, 51] width 25 height 13
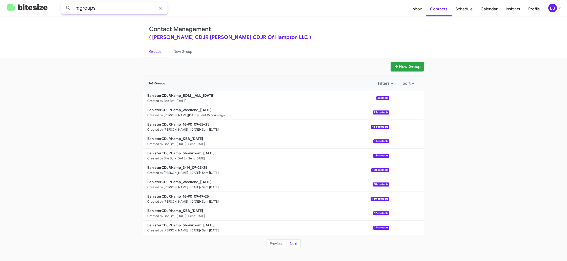
click at [122, 12] on input "in:groups" at bounding box center [114, 8] width 106 height 12
type input "in:groups ALl"
click at [63, 3] on button at bounding box center [68, 8] width 10 height 10
click at [182, 51] on link "New Group" at bounding box center [182, 51] width 31 height 13
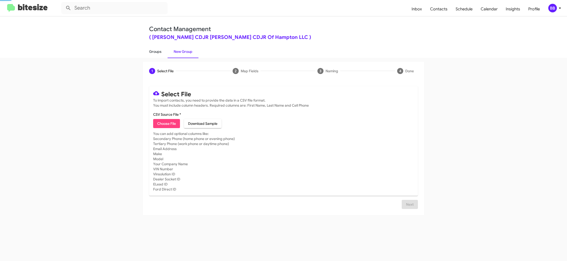
click at [152, 53] on link "Groups" at bounding box center [155, 51] width 25 height 13
type input "in:groups"
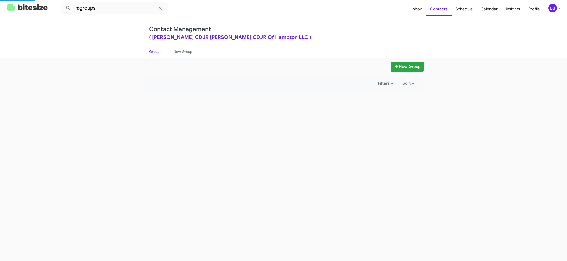
drag, startPoint x: 152, startPoint y: 53, endPoint x: 188, endPoint y: 7, distance: 58.3
click at [152, 52] on link "Groups" at bounding box center [155, 51] width 25 height 13
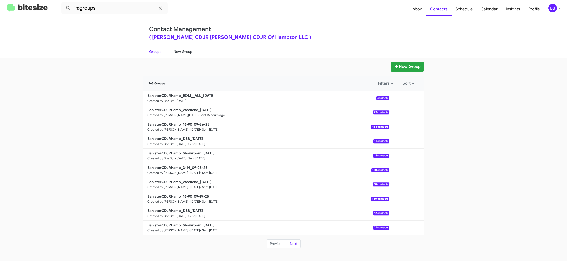
click at [173, 51] on link "New Group" at bounding box center [182, 51] width 31 height 13
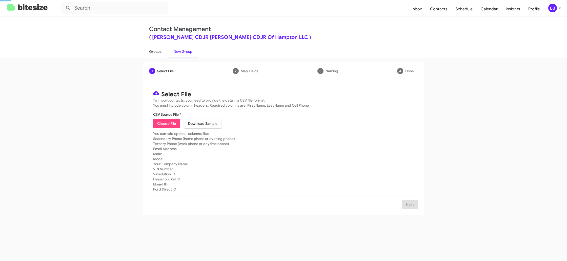
click at [156, 53] on link "Groups" at bounding box center [155, 51] width 25 height 13
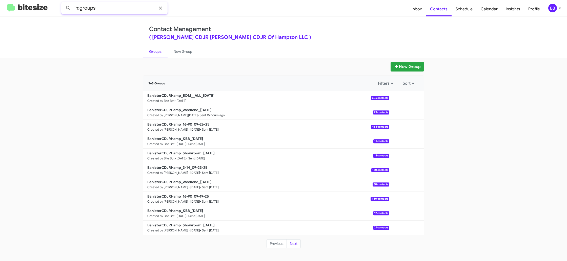
click at [116, 8] on input "in:groups" at bounding box center [114, 8] width 106 height 12
type input "in:groups all"
click at [63, 3] on button at bounding box center [68, 8] width 10 height 10
click at [296, 243] on button "Next" at bounding box center [293, 244] width 14 height 9
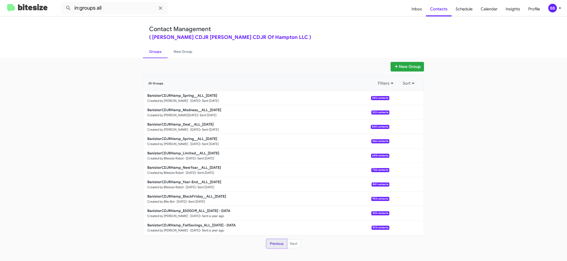
click at [280, 241] on button "Previous" at bounding box center [276, 244] width 20 height 9
drag, startPoint x: 280, startPoint y: 241, endPoint x: 269, endPoint y: 227, distance: 17.3
click at [277, 238] on div "New Group 20 Groups Filters Sort BanisterCDJRHamp_Spring__ALL_04-07-25 Created …" at bounding box center [283, 155] width 288 height 187
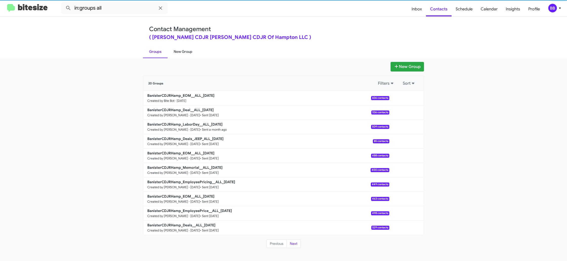
click at [178, 49] on link "New Group" at bounding box center [182, 51] width 31 height 13
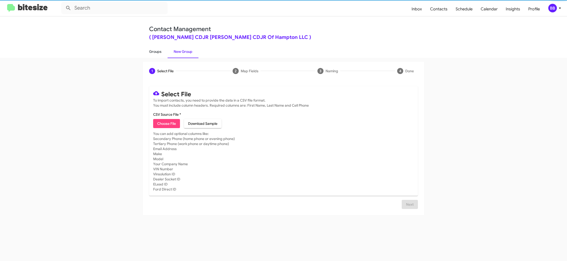
click at [161, 48] on link "Groups" at bounding box center [155, 51] width 25 height 13
type input "in:groups"
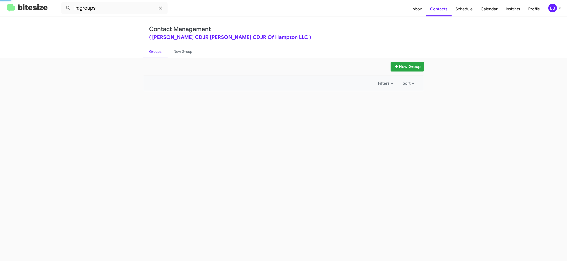
click at [161, 48] on link "Groups" at bounding box center [155, 51] width 25 height 13
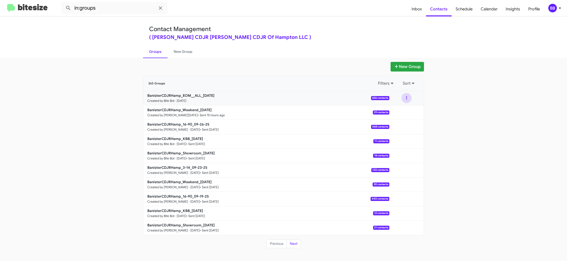
click at [404, 101] on button at bounding box center [406, 98] width 10 height 10
click at [399, 114] on button "View contacts" at bounding box center [391, 112] width 40 height 12
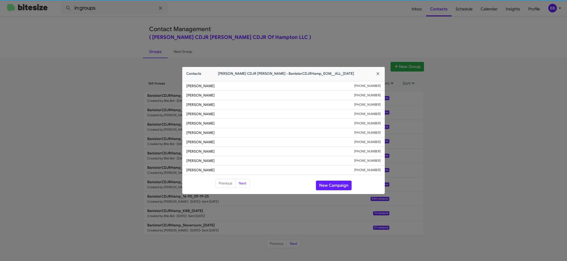
click at [206, 127] on li "Joy Irick +17575931729" at bounding box center [283, 123] width 202 height 9
copy span "Joy Irick"
click at [203, 132] on span "Ashley Hamilton" at bounding box center [270, 132] width 168 height 5
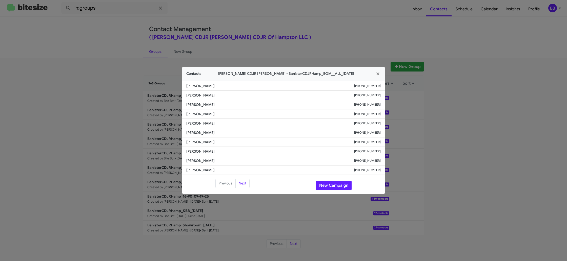
click at [203, 132] on span "Ashley Hamilton" at bounding box center [270, 132] width 168 height 5
copy span "Ashley Hamilton"
click at [152, 24] on modal-container "Contacts Banister CDJR Hampton - BanisterCDJRHamp_EOM__ALL_09-30-25 Elias Amado…" at bounding box center [283, 130] width 567 height 261
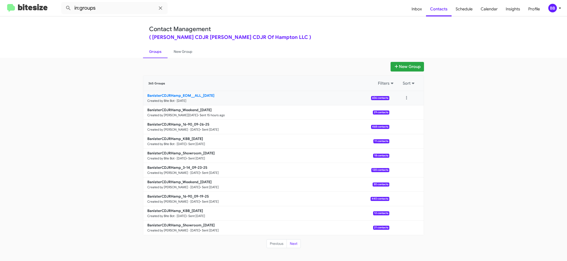
click at [203, 99] on link "BanisterCDJRHamp_EOM__ALL_09-30-25 Created by Bite Bot · Sep 30, 2025 606 conta…" at bounding box center [266, 98] width 246 height 14
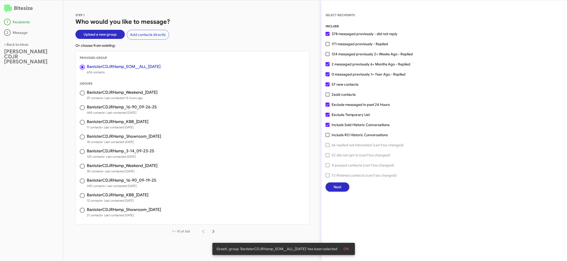
click at [337, 42] on span "171 messaged previously - Replied" at bounding box center [359, 44] width 56 height 6
click at [327, 46] on input "171 messaged previously - Replied" at bounding box center [327, 46] width 0 height 0
checkbox input "true"
click at [342, 187] on button "Next" at bounding box center [337, 187] width 24 height 9
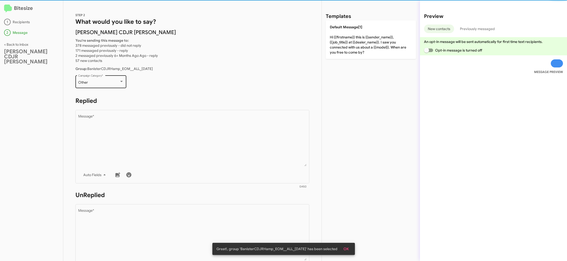
click at [111, 76] on div "Other Campaign Category *" at bounding box center [101, 81] width 46 height 14
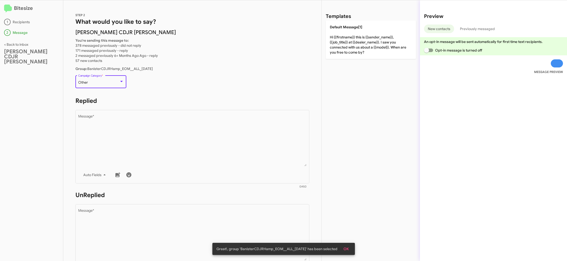
scroll to position [158, 0]
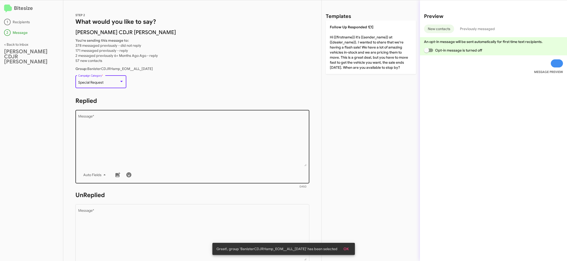
drag, startPoint x: 139, startPoint y: 130, endPoint x: 146, endPoint y: 131, distance: 6.7
click at [138, 129] on textarea "Message *" at bounding box center [192, 141] width 228 height 52
paste textarea ""Hi {{firstname}} it's {{sender_name}} at {{dealer_name}}. NOW through close of…"
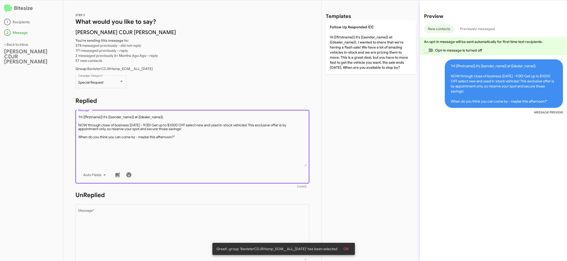
type textarea ""Hi {{firstname}} it's {{sender_name}} at {{dealer_name}}. NOW through close of…"
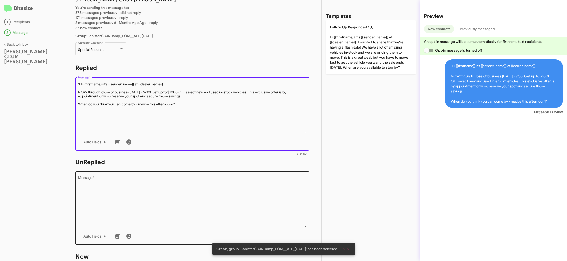
scroll to position [39, 0]
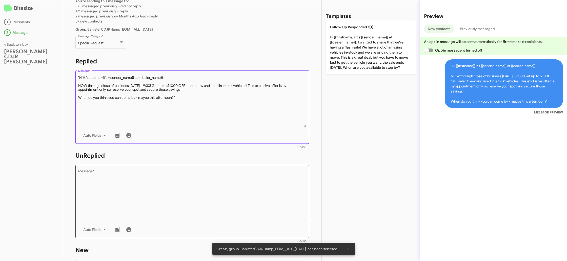
drag, startPoint x: 169, startPoint y: 187, endPoint x: 172, endPoint y: 184, distance: 4.0
click at [169, 186] on textarea "Message *" at bounding box center [192, 196] width 228 height 52
paste textarea ""Hi {{firstname}} it's {{sender_name}}, {{job_title}} at {{dealer_name}}. Thank…"
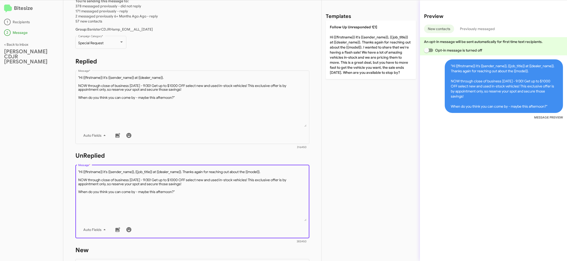
type textarea ""Hi {{firstname}} it's {{sender_name}}, {{job_title}} at {{dealer_name}}. Thank…"
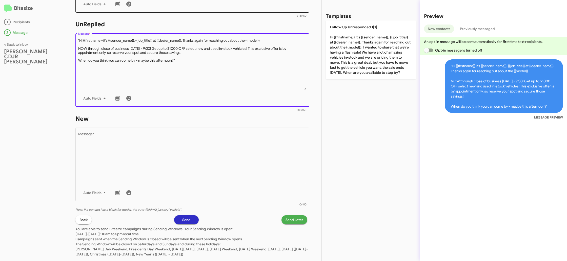
scroll to position [182, 0]
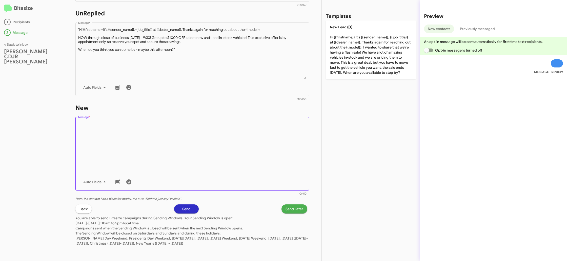
click at [181, 136] on textarea "Message *" at bounding box center [192, 148] width 228 height 52
paste textarea ""Hi {{firstname}} it's {{sender_name}}, {{job_title}} at {{dealer_name}}. Thank…"
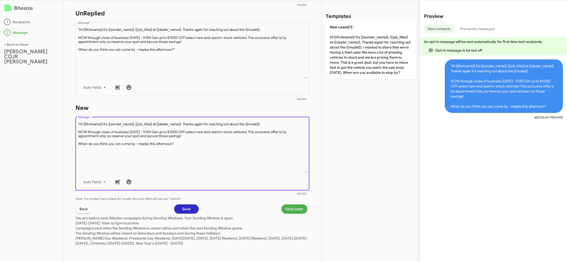
click at [79, 123] on textarea "Message *" at bounding box center [192, 148] width 228 height 52
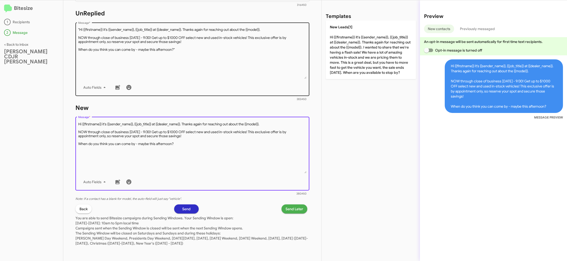
type textarea "Hi {{firstname}} it's {{sender_name}}, {{job_title}} at {{dealer_name}}. Thanks…"
click at [126, 55] on textarea "Message *" at bounding box center [192, 53] width 228 height 52
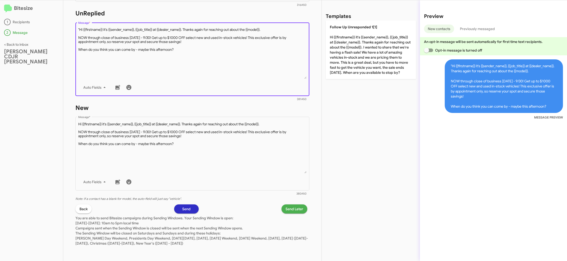
click at [79, 30] on textarea "Message *" at bounding box center [192, 53] width 228 height 52
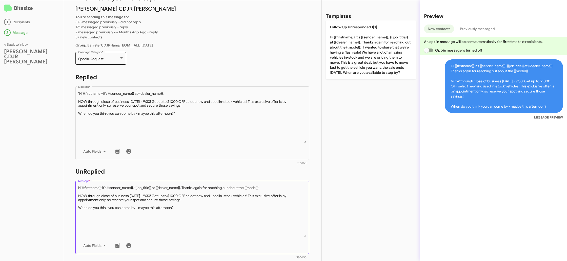
scroll to position [14, 0]
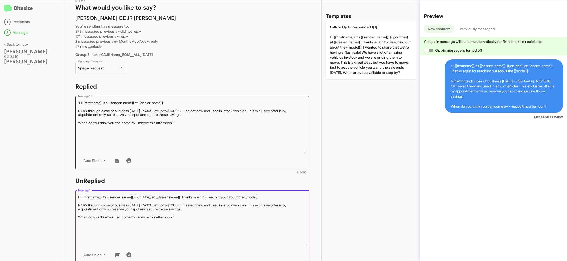
type textarea "Hi {{firstname}} it's {{sender_name}}, {{job_title}} at {{dealer_name}}. Thanks…"
click at [147, 135] on textarea "Message *" at bounding box center [192, 127] width 228 height 52
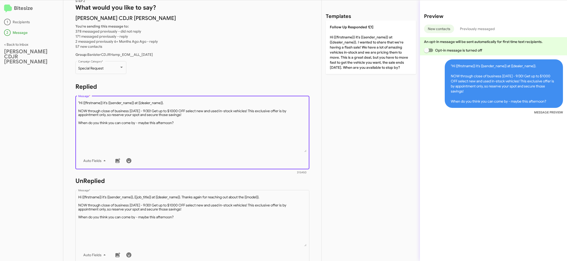
click at [79, 102] on textarea "Message *" at bounding box center [192, 127] width 228 height 52
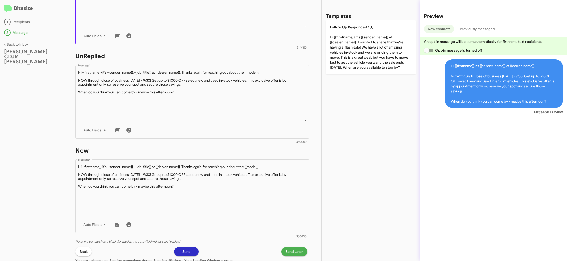
scroll to position [182, 0]
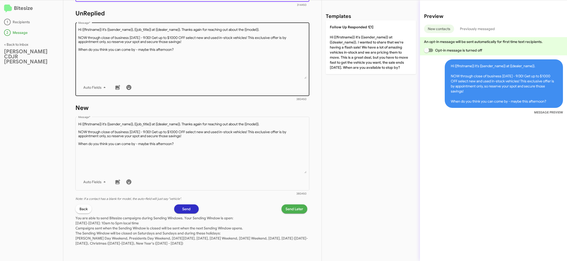
type textarea "Hi {{firstname}} it's {{sender_name}} at {{dealer_name}}. NOW through close of …"
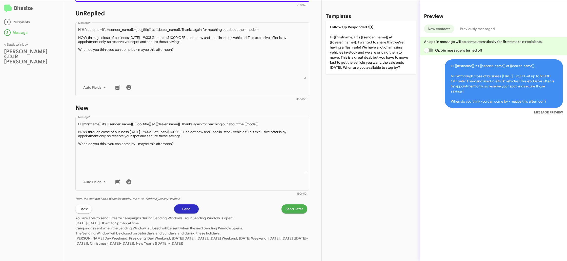
click at [288, 210] on span "Send Later" at bounding box center [294, 209] width 18 height 9
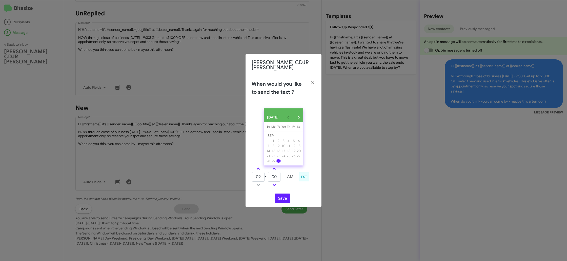
drag, startPoint x: 259, startPoint y: 169, endPoint x: 264, endPoint y: 170, distance: 5.7
click at [259, 169] on link at bounding box center [258, 169] width 9 height 6
type input "10"
click at [274, 177] on input "00" at bounding box center [274, 177] width 13 height 10
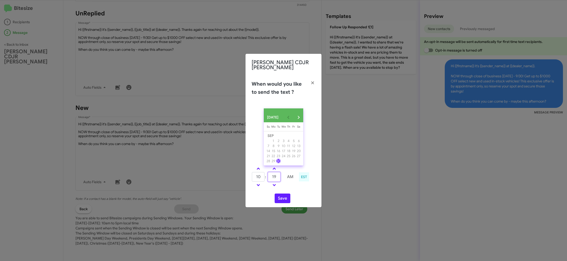
type input "19"
click at [293, 188] on div "10 : 19 AM EST" at bounding box center [283, 178] width 71 height 24
click at [283, 196] on button "Save" at bounding box center [282, 199] width 16 height 10
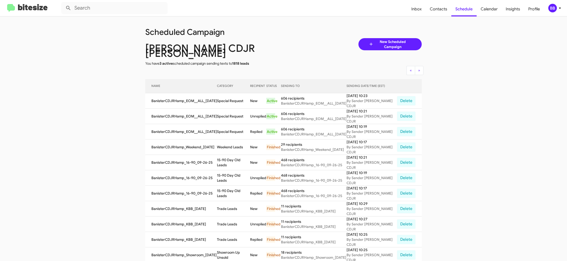
click at [555, 5] on div "BB" at bounding box center [552, 8] width 9 height 9
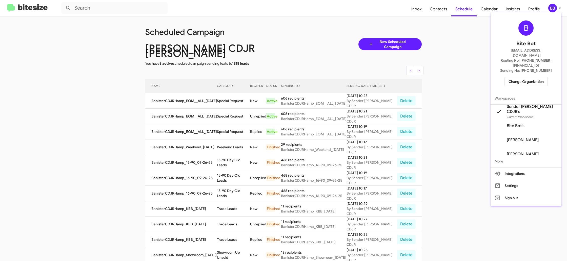
click at [531, 77] on span "Change Organization" at bounding box center [525, 81] width 35 height 9
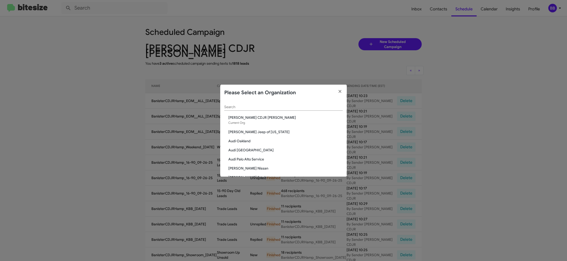
scroll to position [3, 0]
click at [258, 105] on input "Search" at bounding box center [283, 104] width 118 height 4
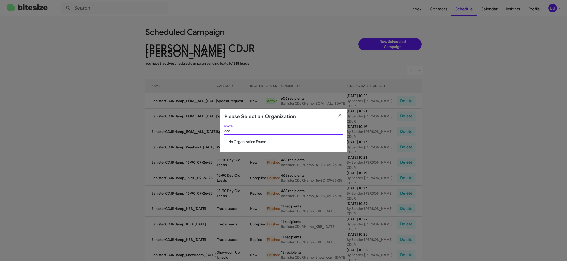
scroll to position [0, 0]
click at [244, 133] on div "dad Search" at bounding box center [283, 130] width 118 height 10
click at [244, 131] on input "dad" at bounding box center [283, 131] width 118 height 4
click at [244, 132] on input "dad" at bounding box center [283, 131] width 118 height 4
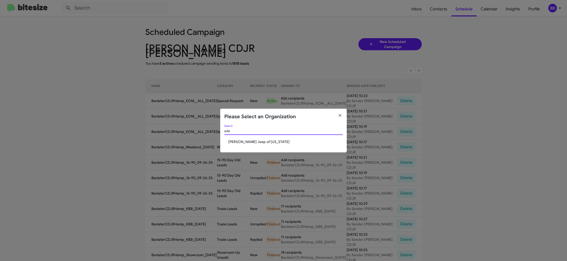
type input "ada"
click at [244, 141] on span "[PERSON_NAME] Jeep of [US_STATE]" at bounding box center [285, 141] width 114 height 5
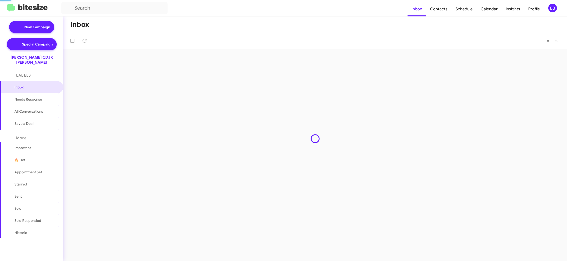
click at [553, 9] on div "BB" at bounding box center [552, 8] width 9 height 9
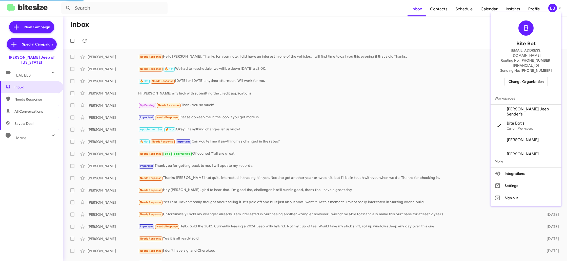
click at [531, 105] on span "[PERSON_NAME] Jeep Sender's" at bounding box center [525, 112] width 71 height 14
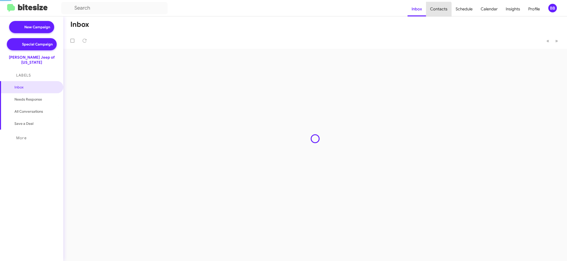
click at [439, 12] on span "Contacts" at bounding box center [439, 9] width 26 height 15
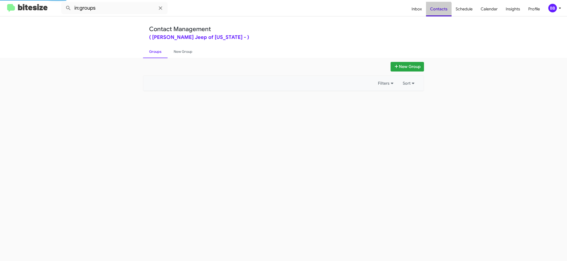
click at [439, 12] on span "Contacts" at bounding box center [439, 9] width 26 height 15
drag, startPoint x: 0, startPoint y: 0, endPoint x: 438, endPoint y: 11, distance: 438.5
click at [439, 12] on span "Contacts" at bounding box center [439, 9] width 26 height 15
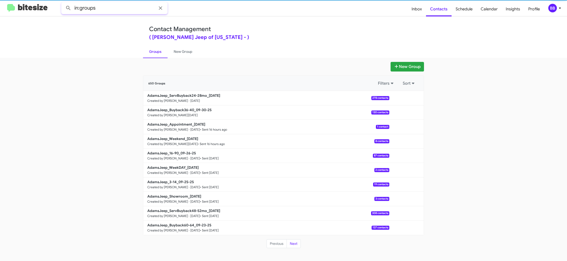
click at [110, 10] on input "in:groups" at bounding box center [114, 8] width 106 height 12
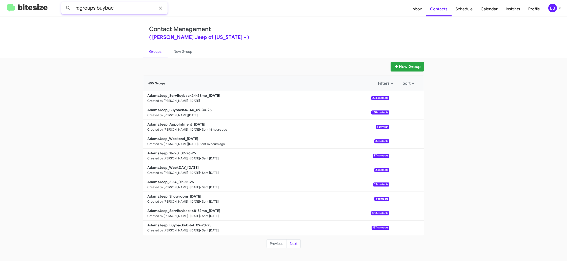
click at [63, 3] on button at bounding box center [68, 8] width 10 height 10
type input "in:groups buyback36"
click at [63, 3] on button at bounding box center [68, 8] width 10 height 10
click at [551, 8] on div "BB" at bounding box center [552, 8] width 9 height 9
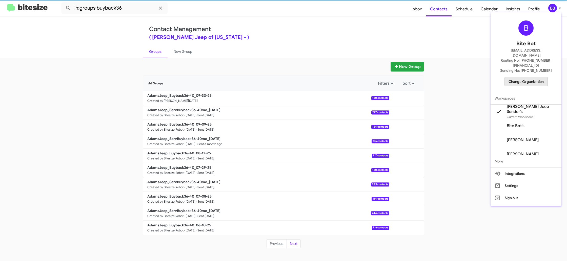
click at [538, 77] on span "Change Organization" at bounding box center [525, 81] width 35 height 9
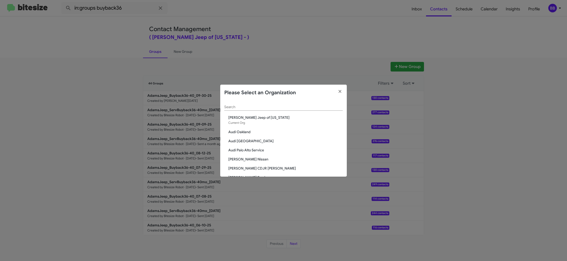
click at [233, 109] on div "Search" at bounding box center [283, 106] width 118 height 10
type input "a"
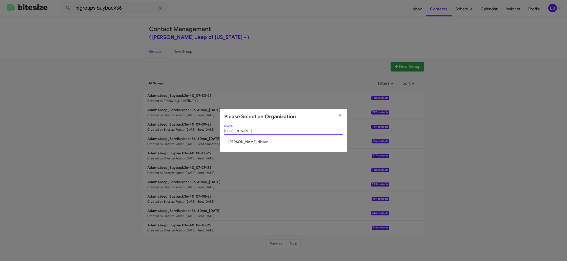
type input "[PERSON_NAME]"
click at [242, 141] on span "[PERSON_NAME] Nissan" at bounding box center [285, 141] width 114 height 5
